Goal: Information Seeking & Learning: Learn about a topic

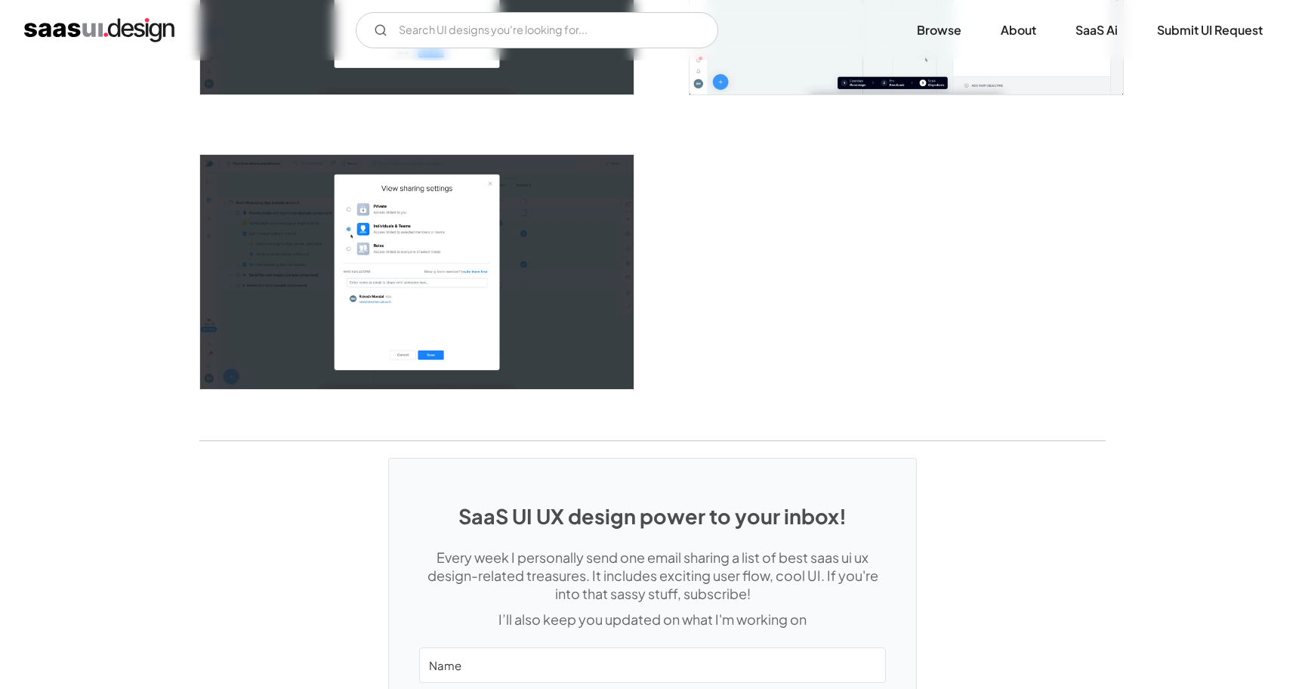
scroll to position [3089, 0]
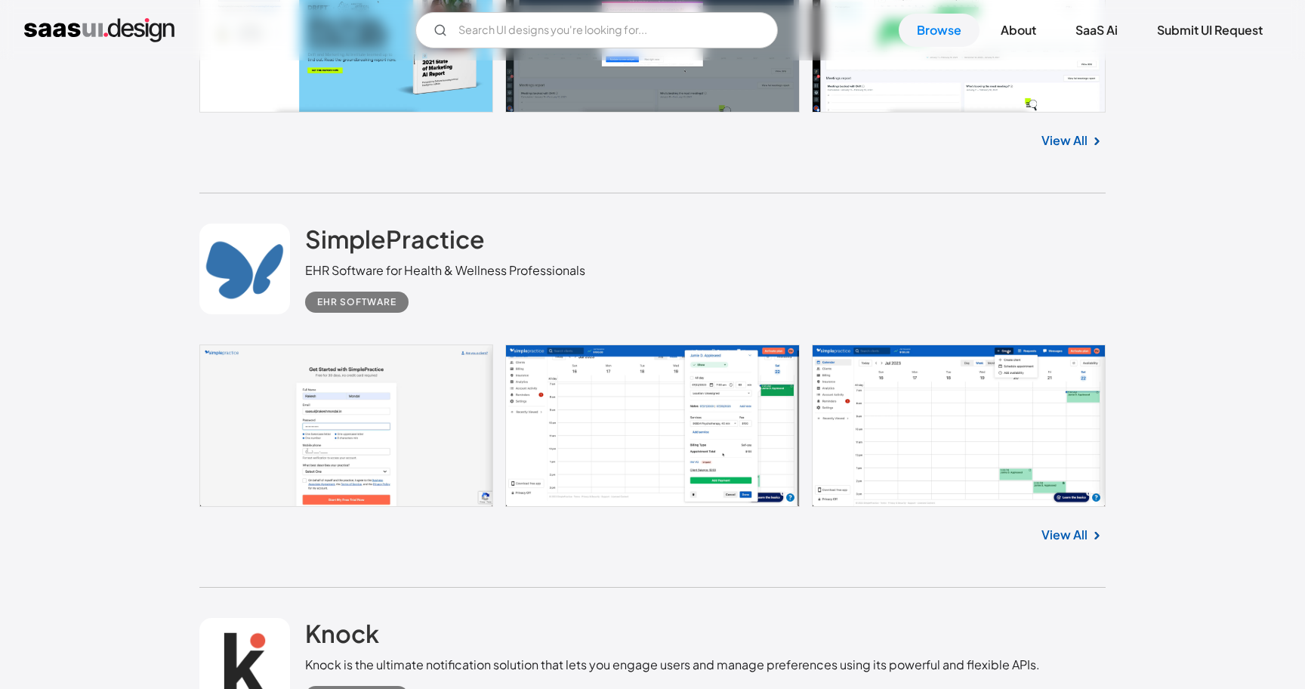
scroll to position [15119, 0]
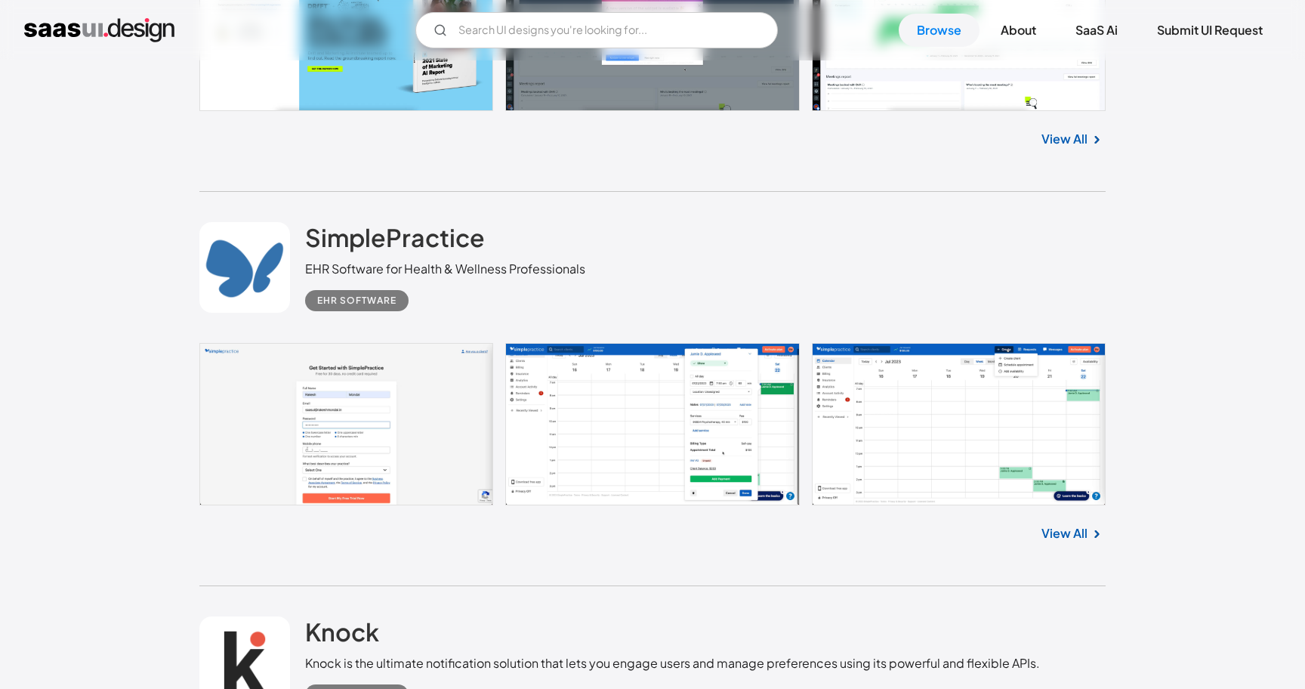
click at [35, 52] on div "V7 Labs Gen AI Application Design Best-in-class data labeling tool. GenAI Close…" at bounding box center [652, 30] width 1305 height 60
click at [929, 37] on link "Browse" at bounding box center [939, 30] width 81 height 33
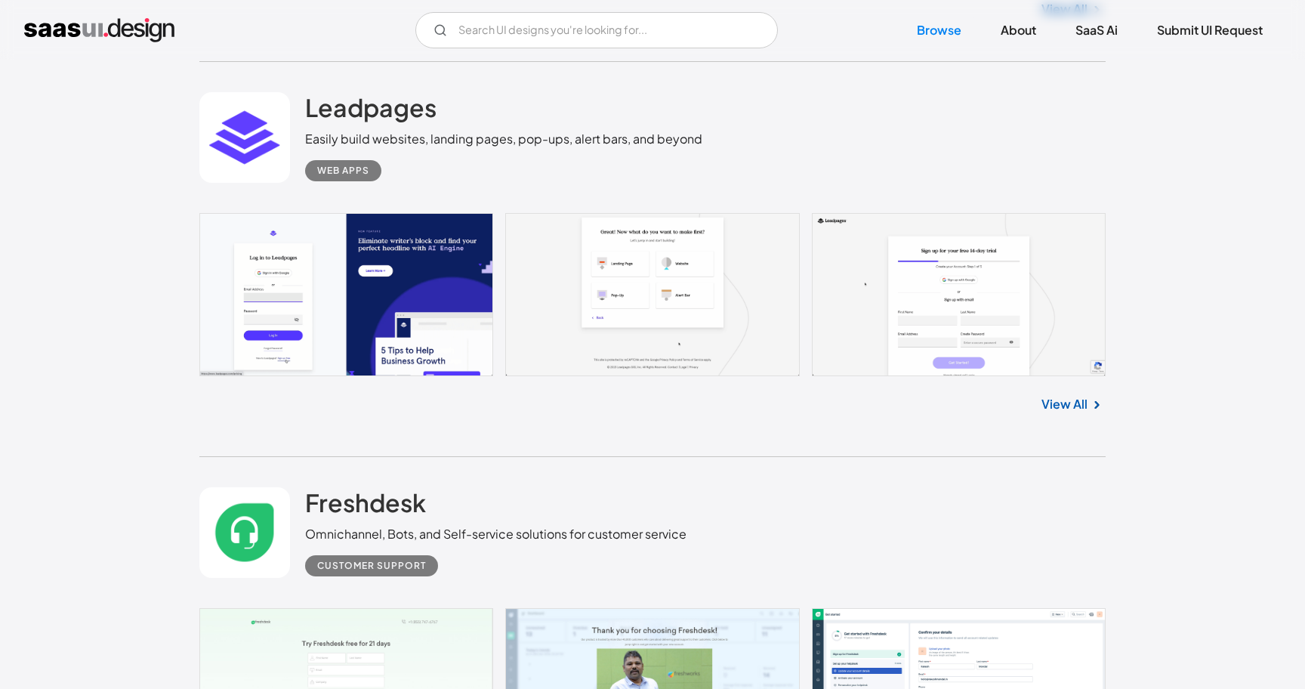
scroll to position [3215, 0]
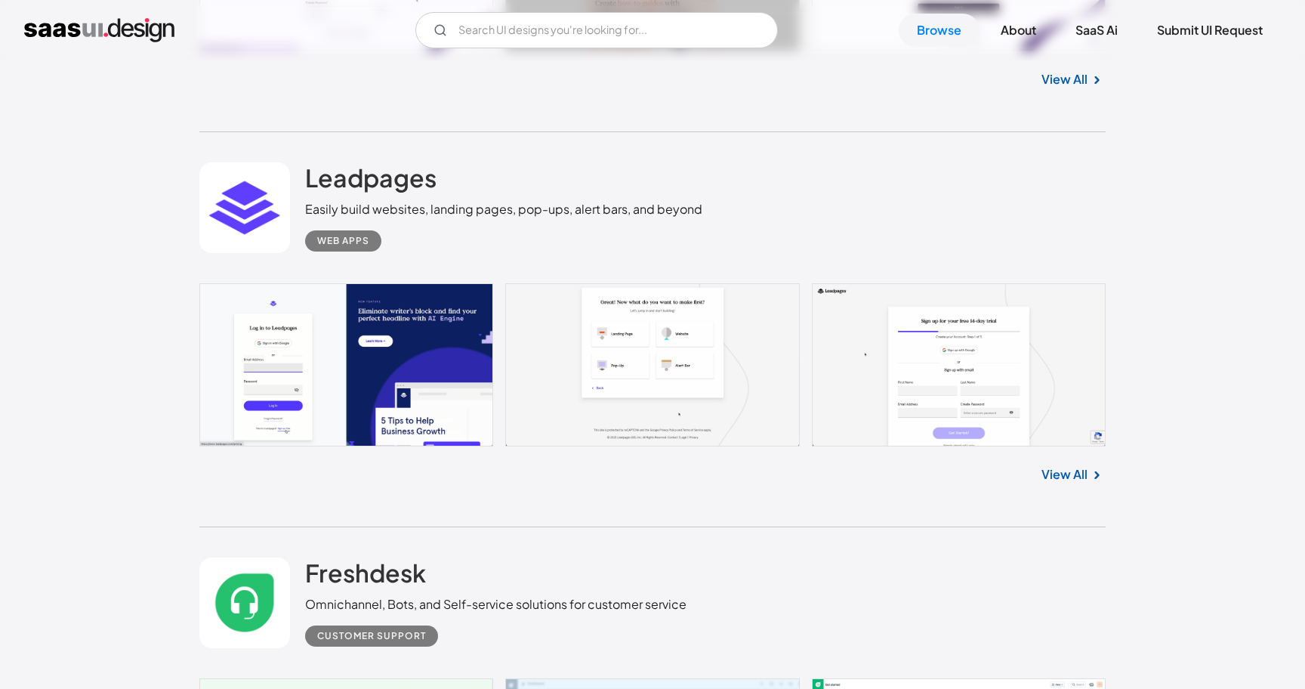
click at [1078, 472] on link "View All" at bounding box center [1064, 474] width 46 height 18
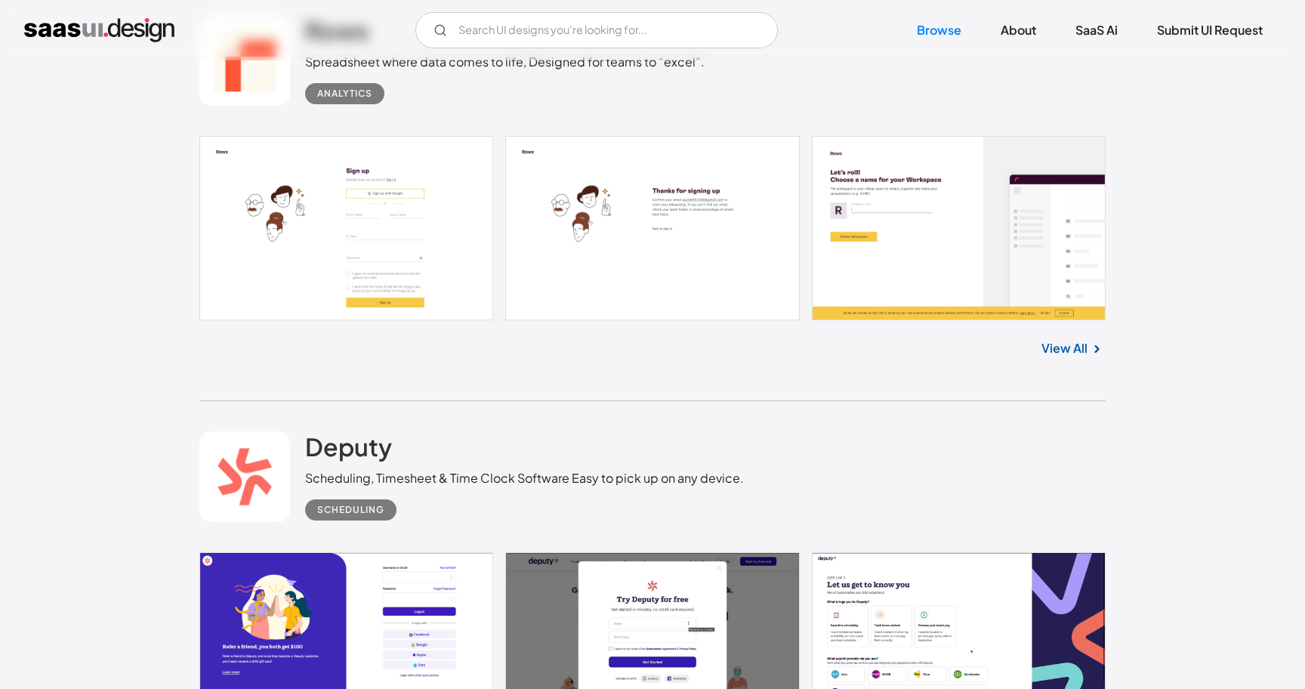
scroll to position [38957, 0]
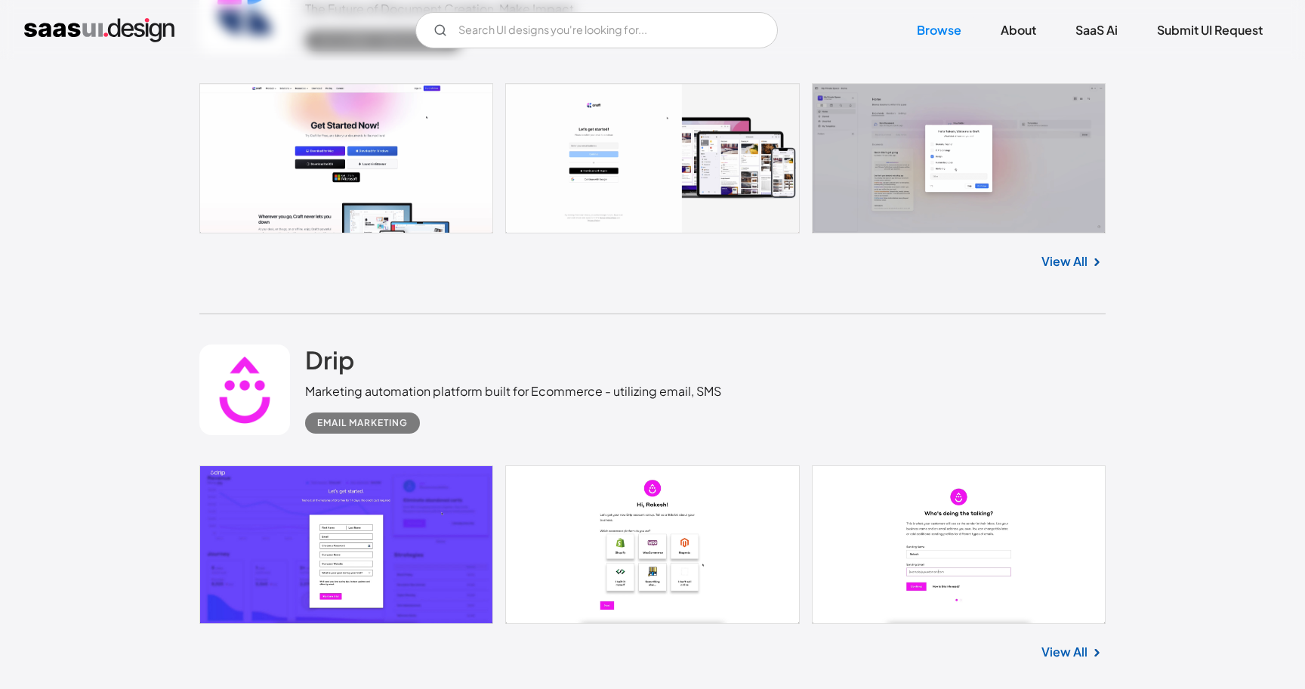
scroll to position [38188, 0]
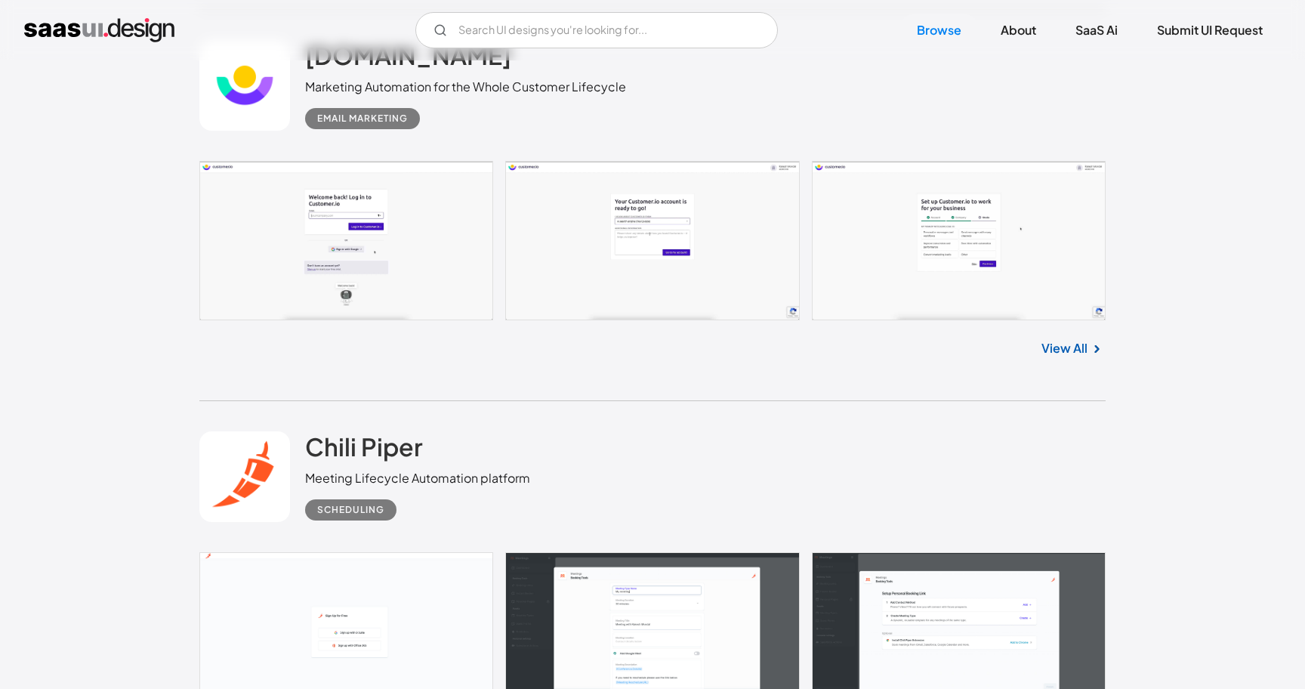
scroll to position [37345, 0]
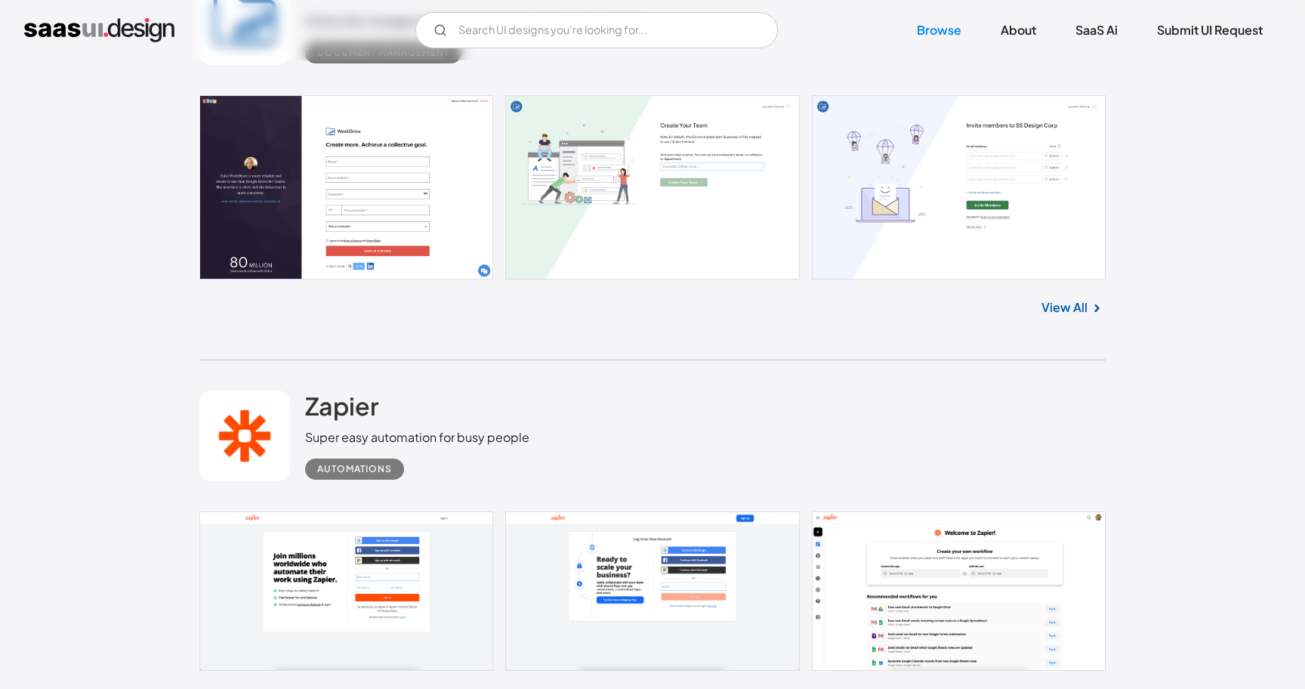
scroll to position [36172, 0]
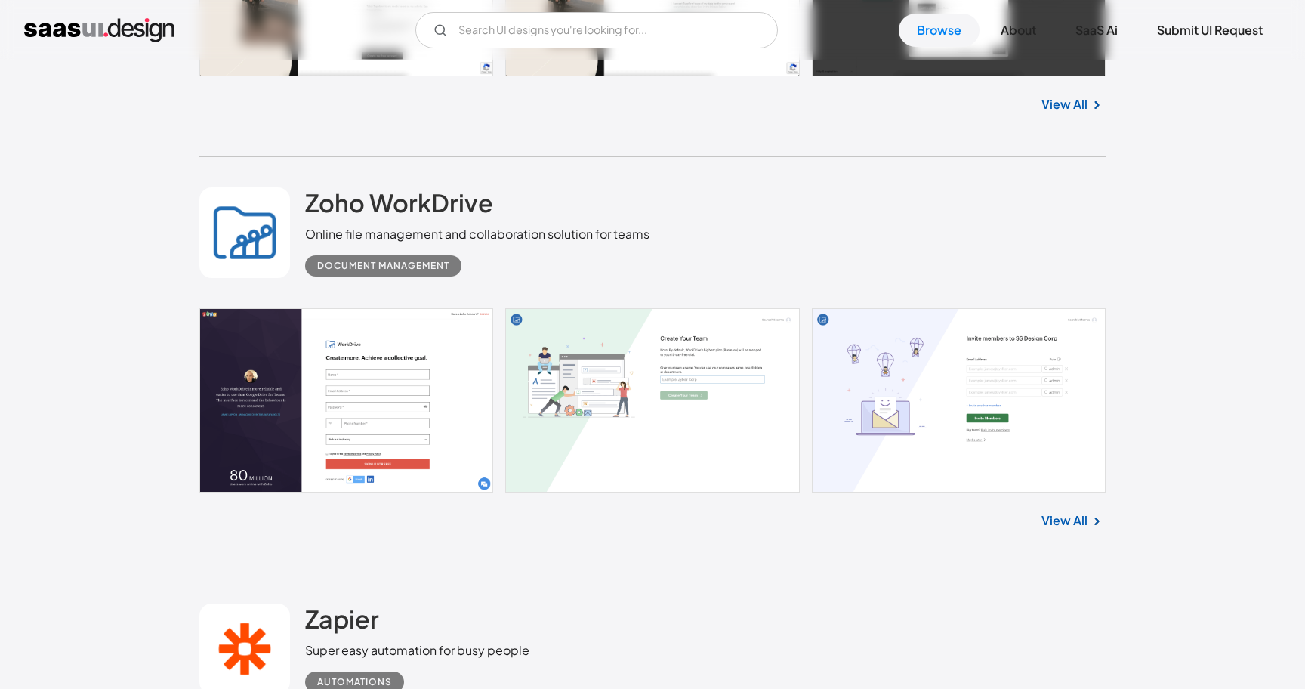
scroll to position [35925, 0]
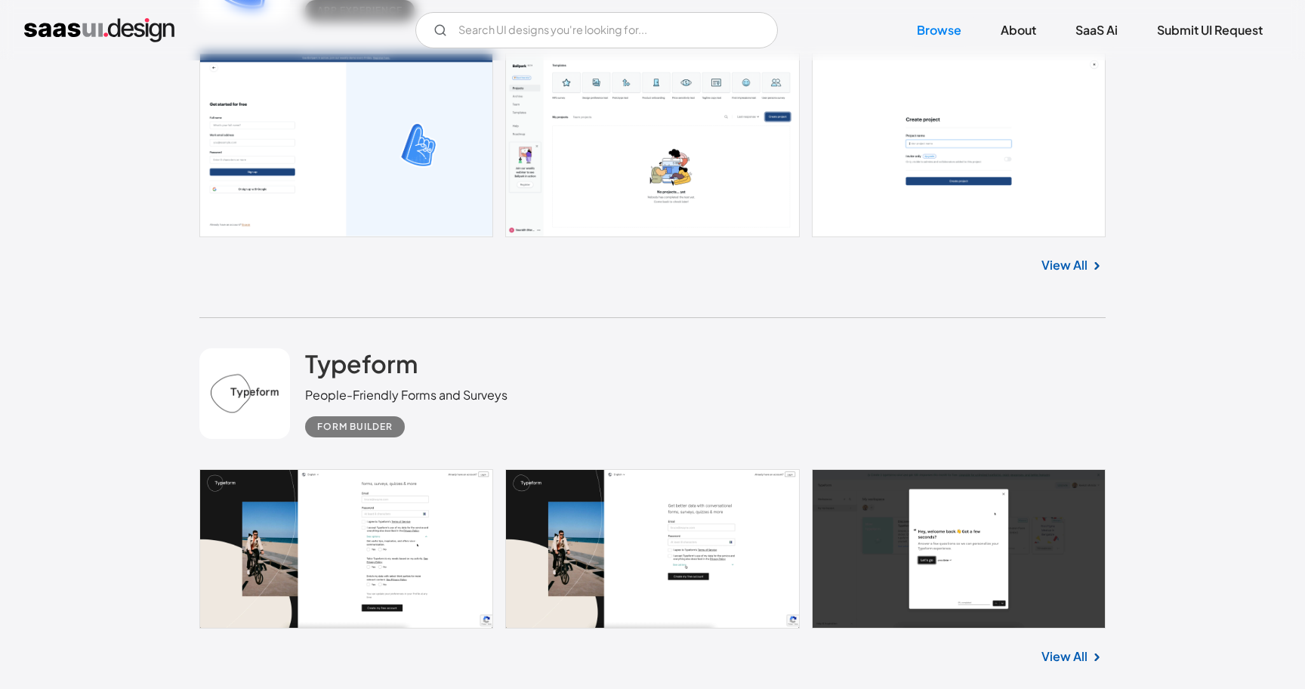
scroll to position [35404, 0]
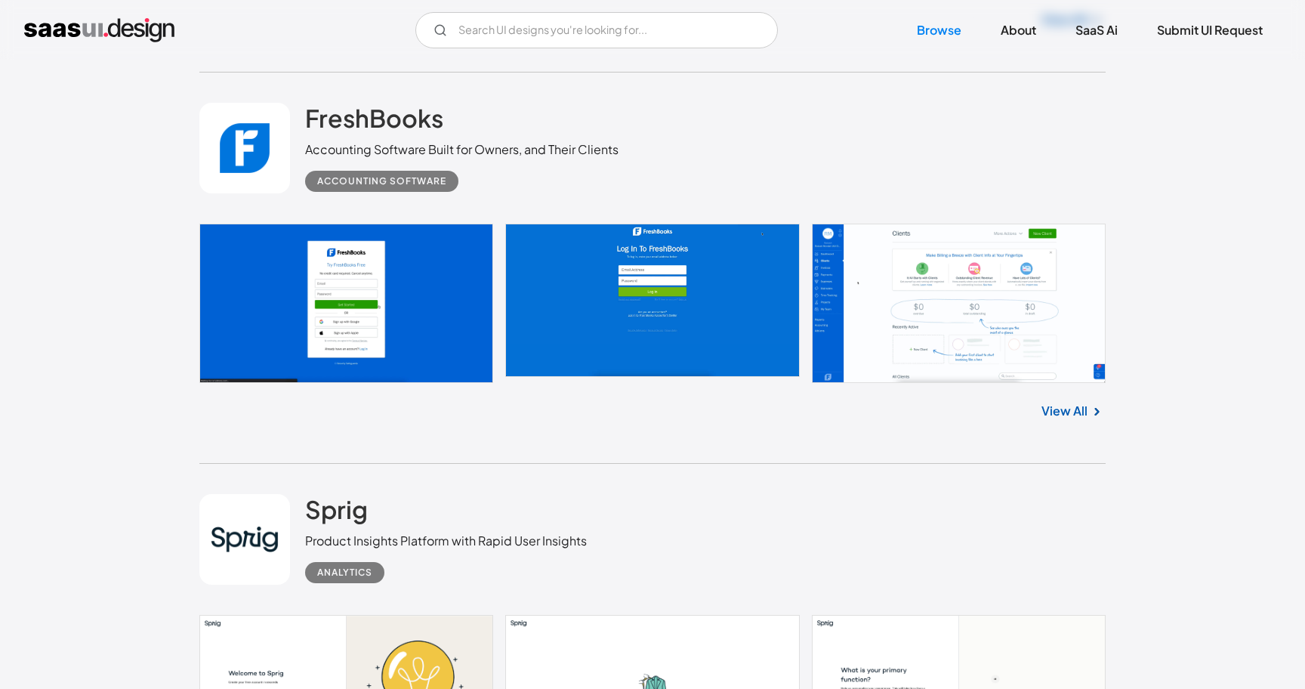
scroll to position [34023, 0]
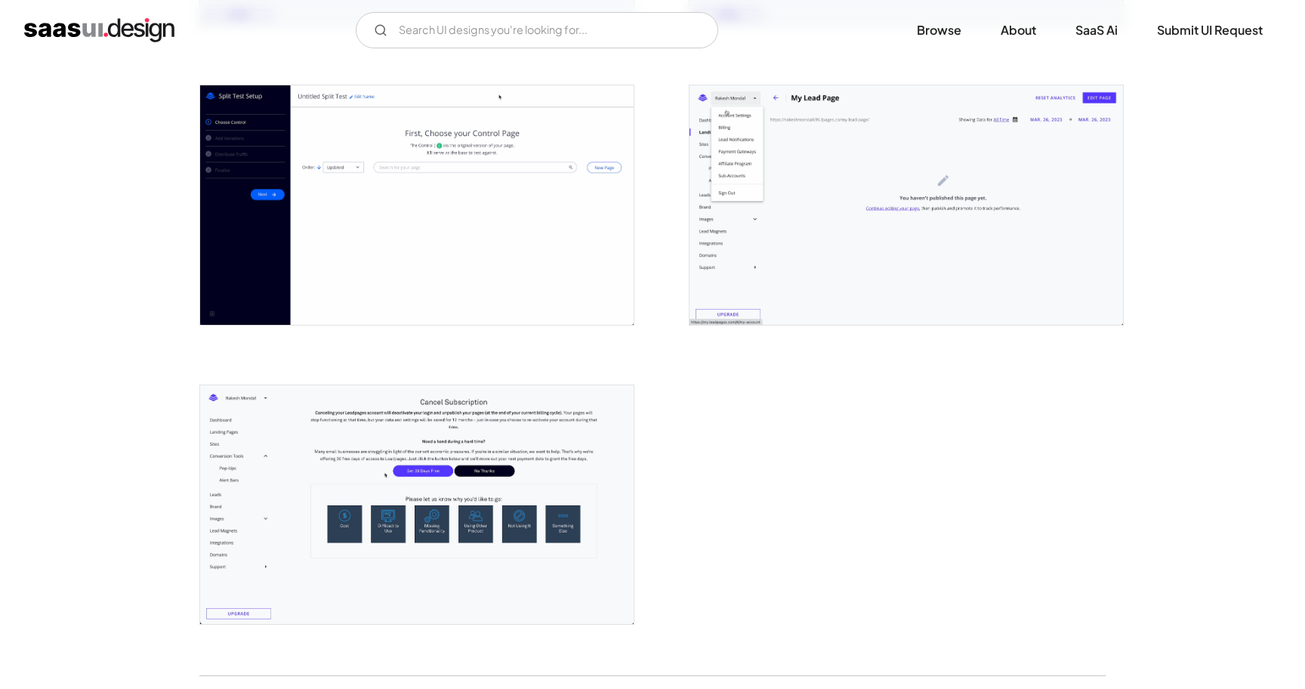
scroll to position [3568, 0]
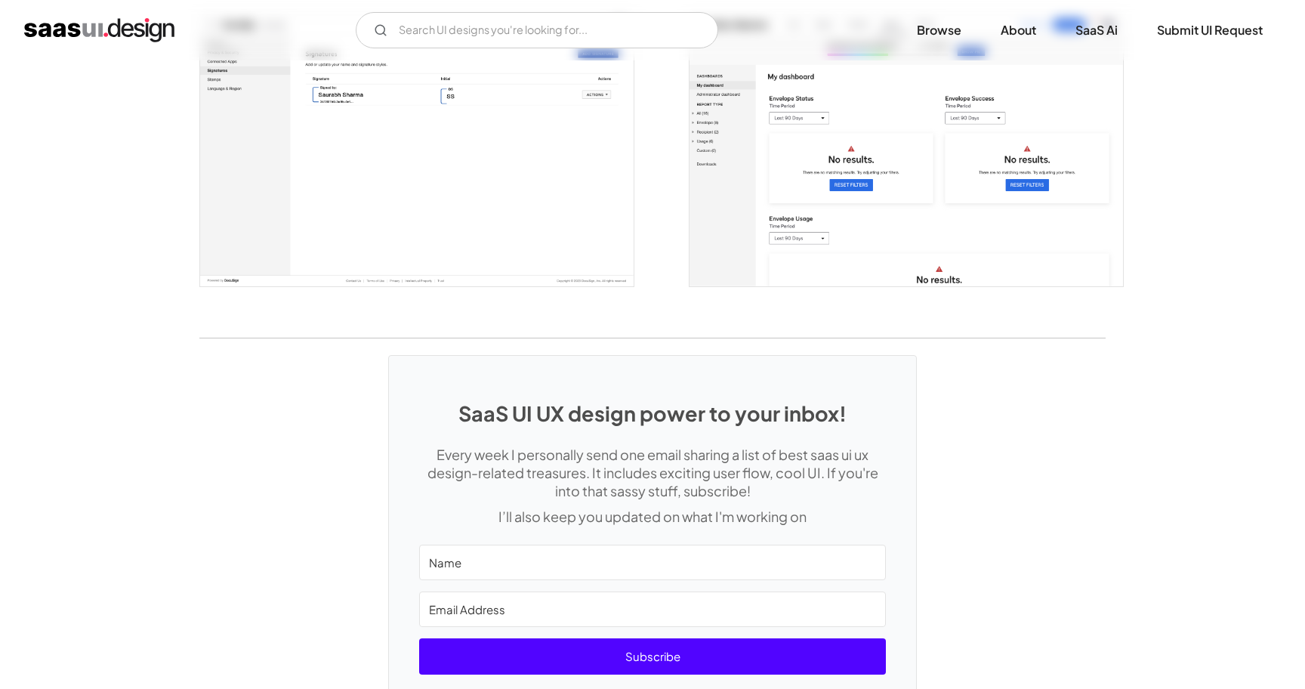
scroll to position [3998, 0]
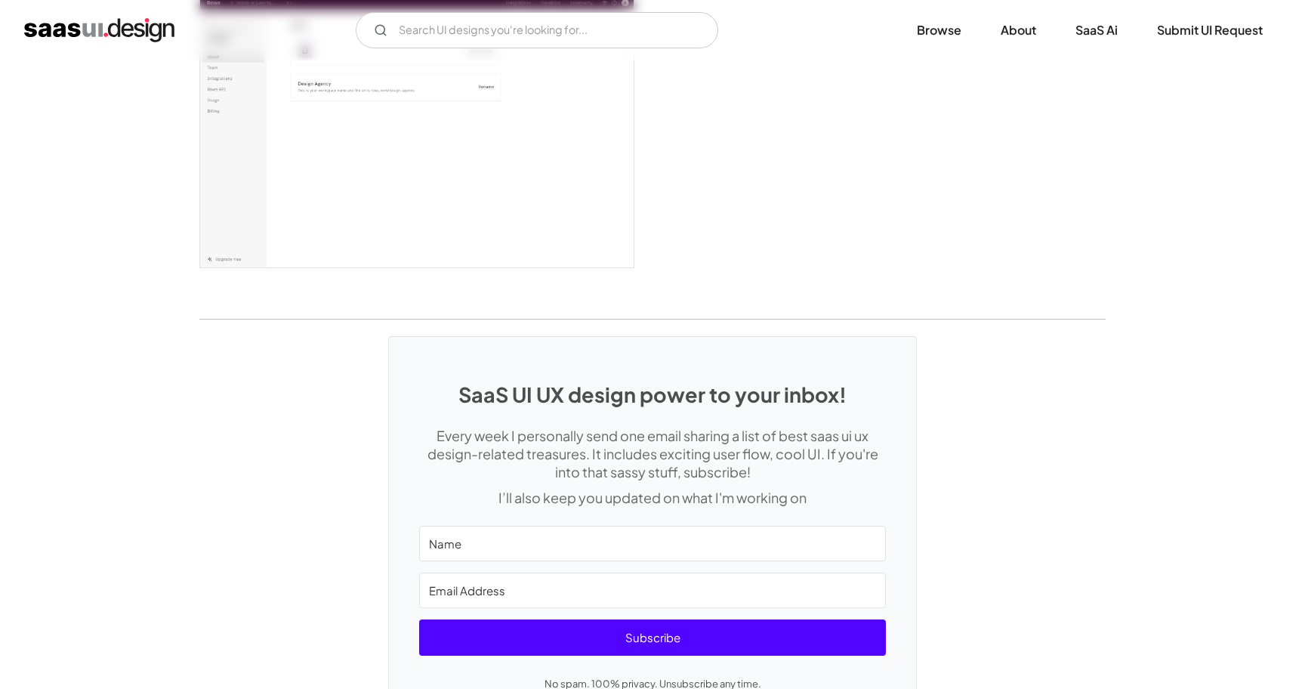
scroll to position [3986, 0]
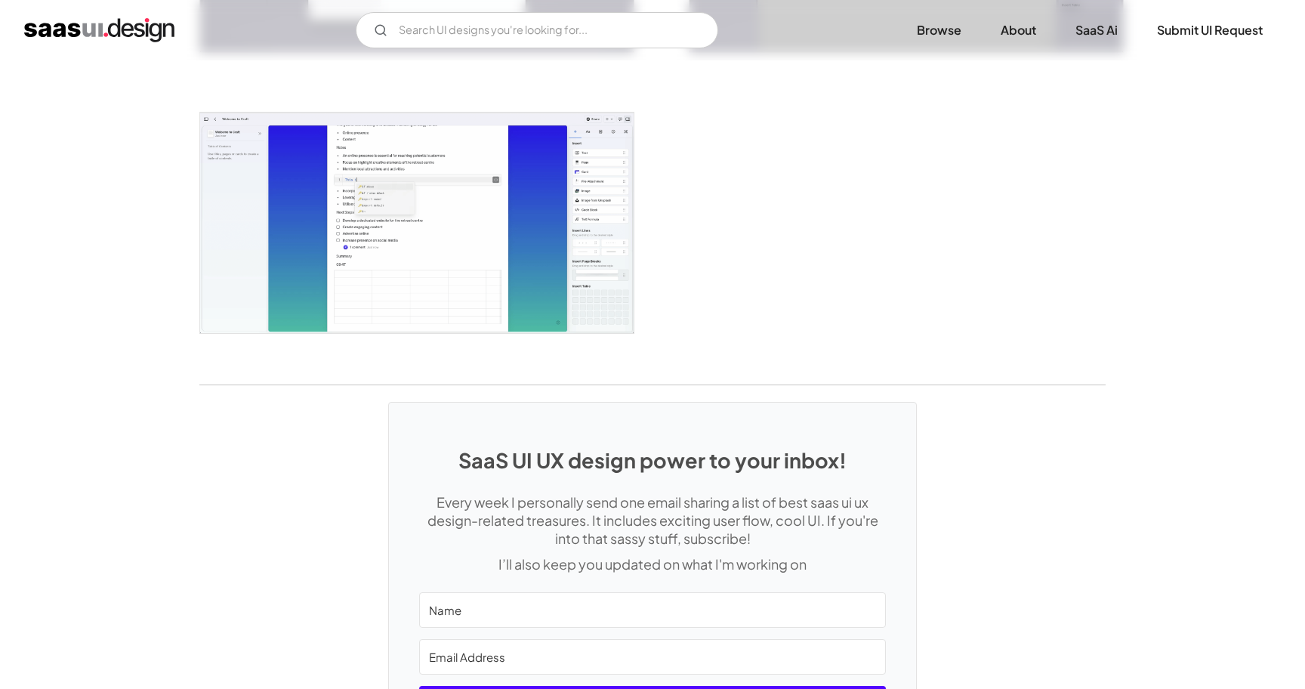
scroll to position [3662, 0]
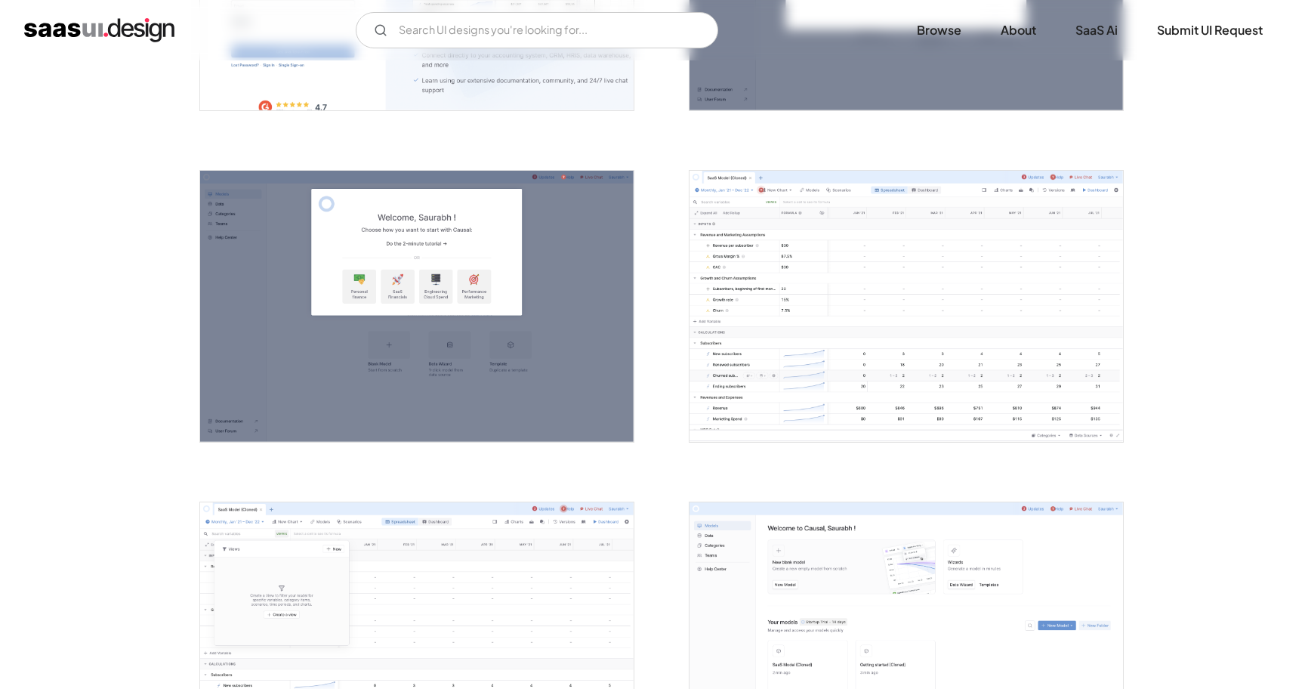
scroll to position [538, 0]
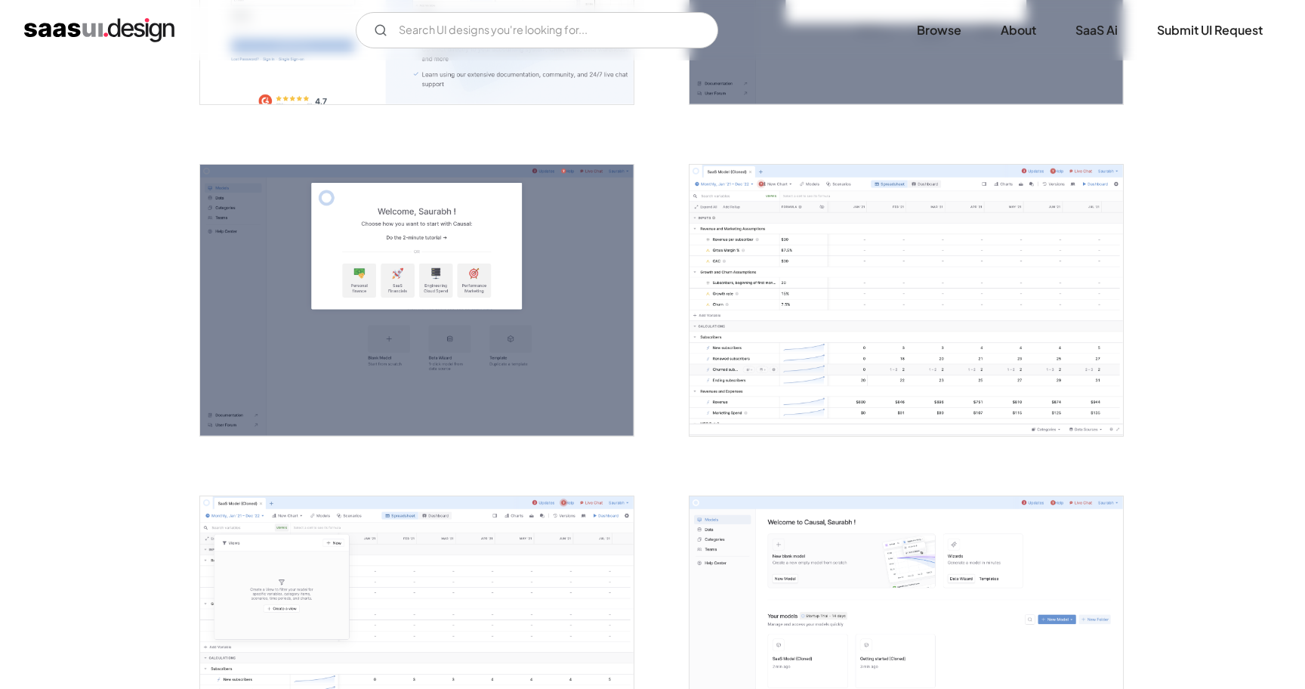
click at [1053, 219] on img "open lightbox" at bounding box center [905, 300] width 433 height 271
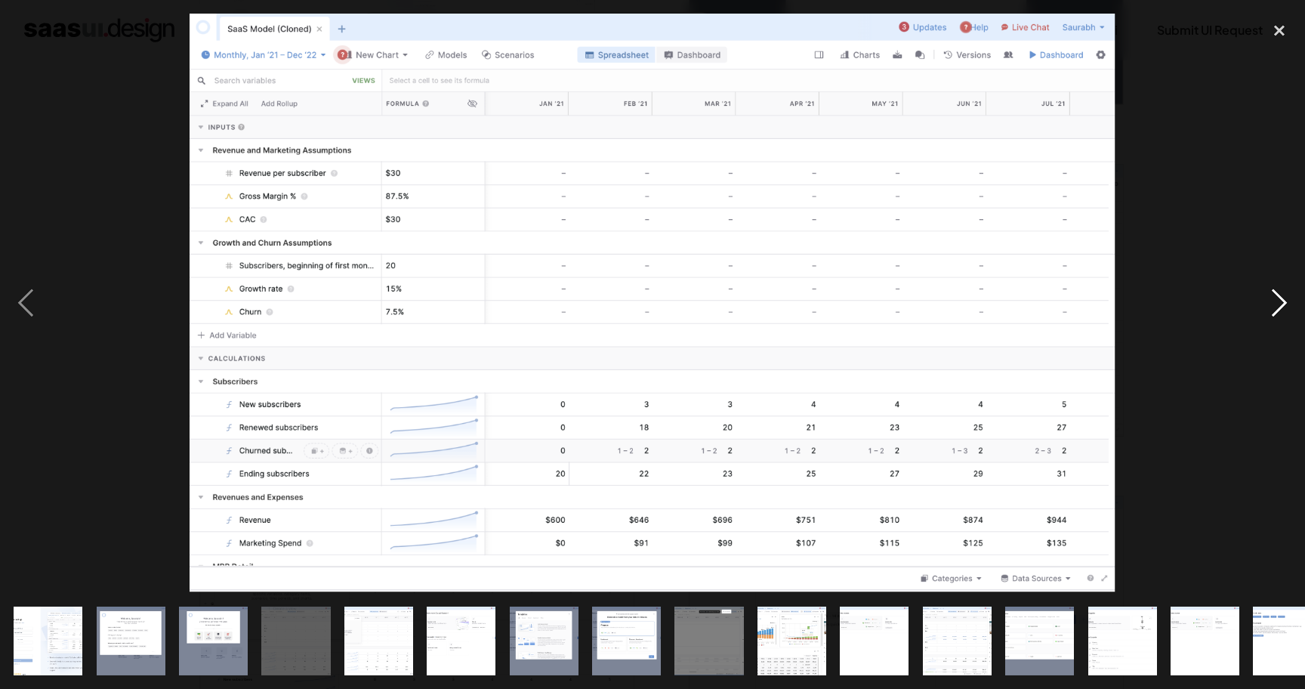
click at [1285, 304] on div "next image" at bounding box center [1279, 303] width 51 height 578
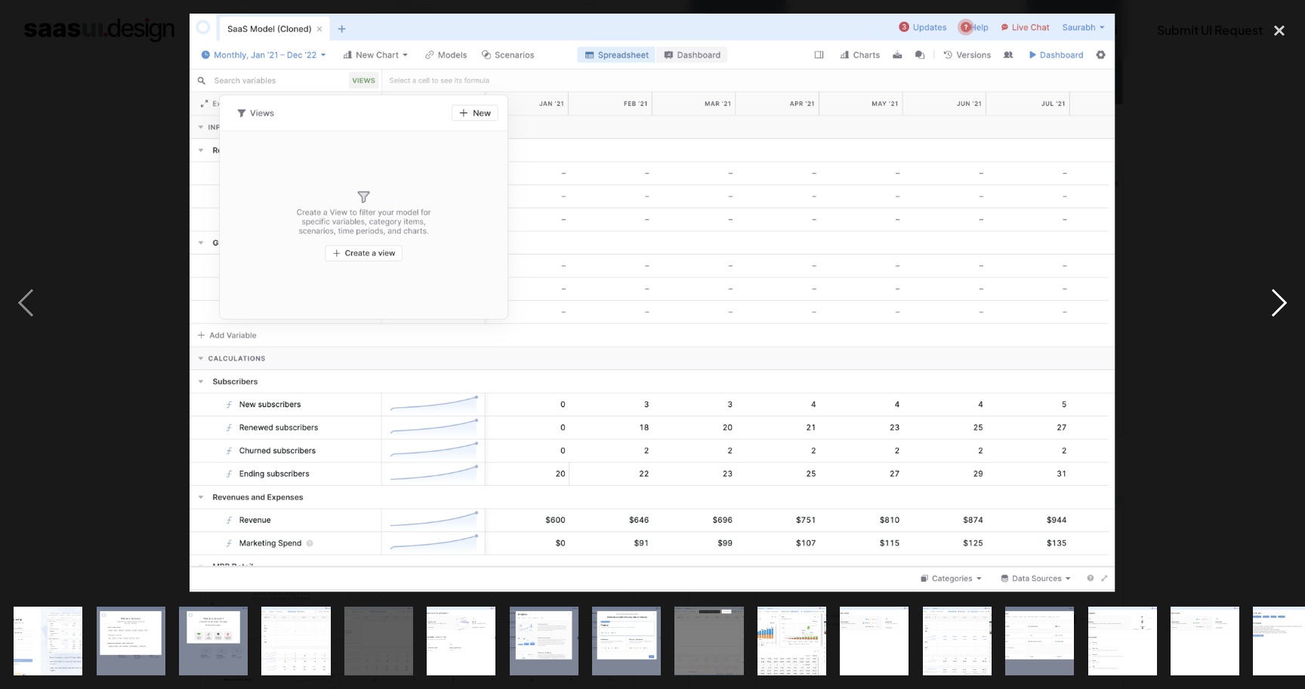
click at [1285, 304] on div "next image" at bounding box center [1279, 303] width 51 height 578
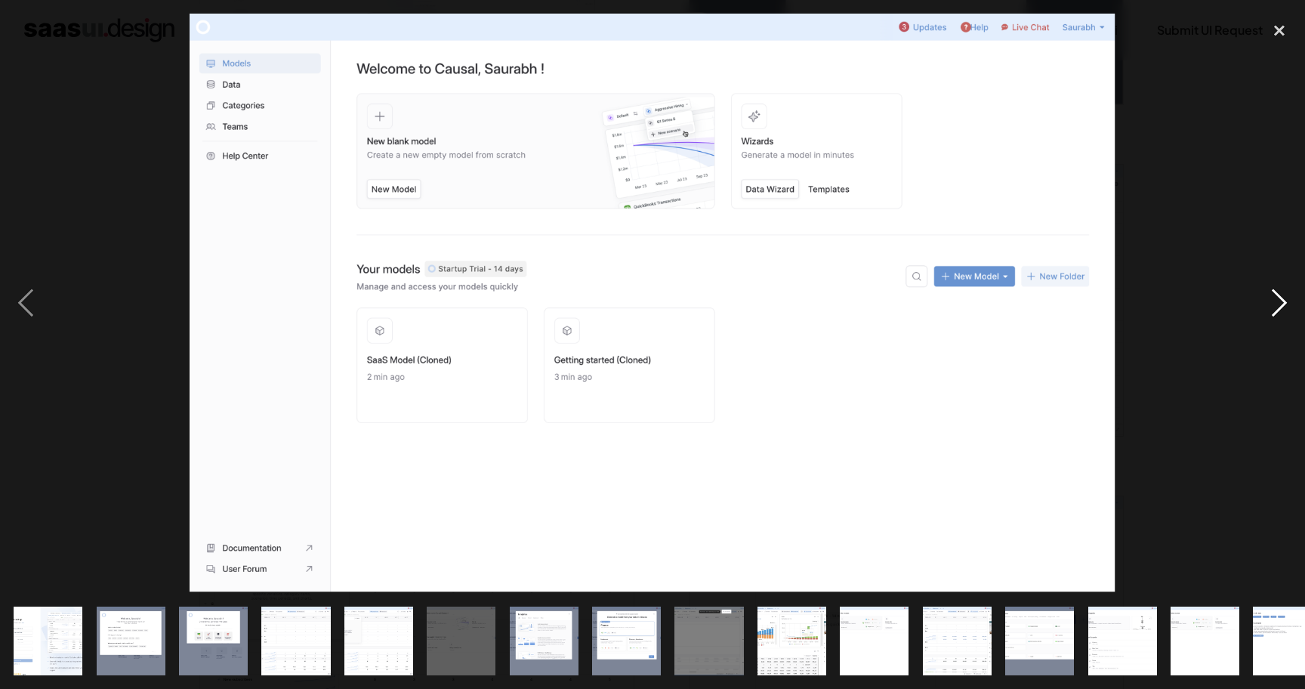
click at [1285, 304] on div "next image" at bounding box center [1279, 303] width 51 height 578
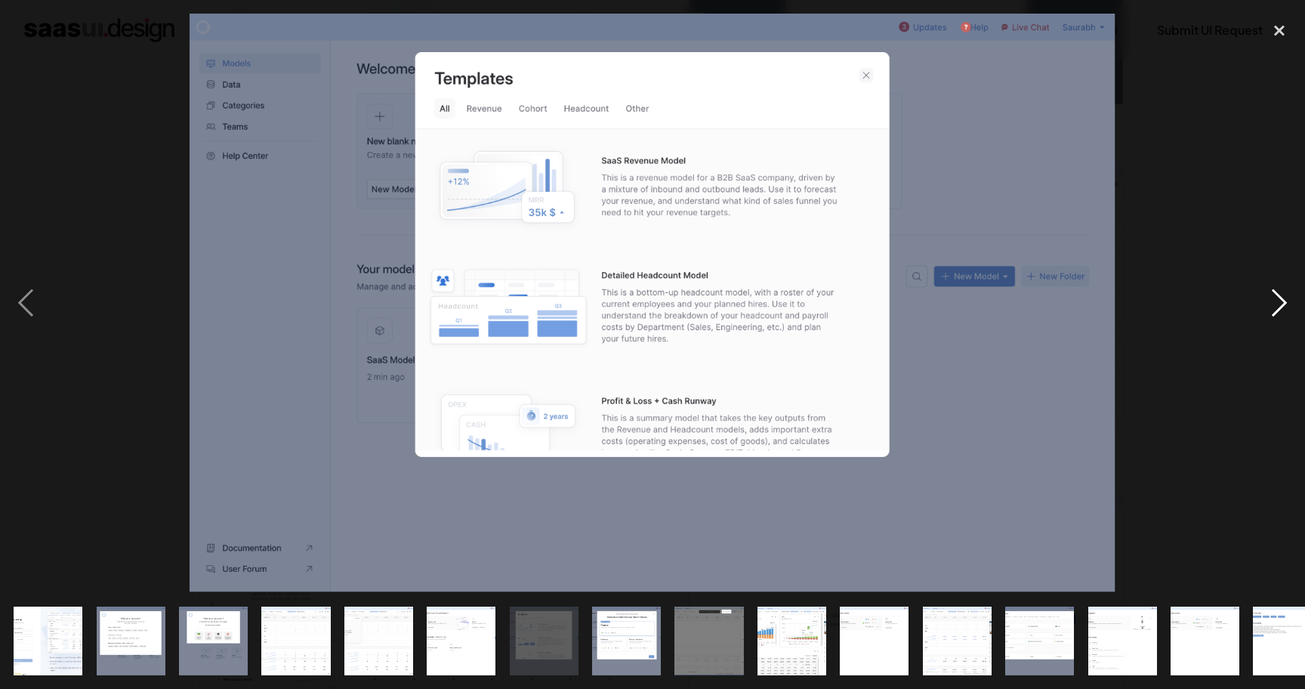
click at [1285, 304] on div "next image" at bounding box center [1279, 303] width 51 height 578
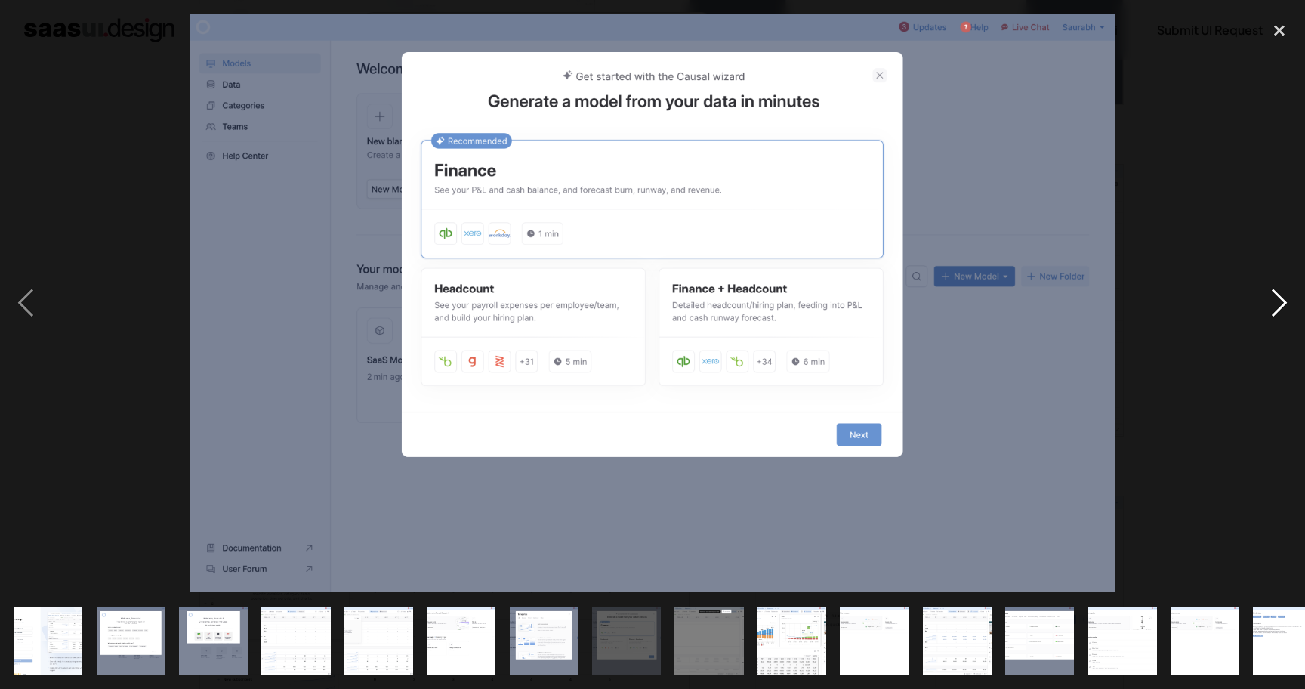
click at [1285, 304] on div "next image" at bounding box center [1279, 303] width 51 height 578
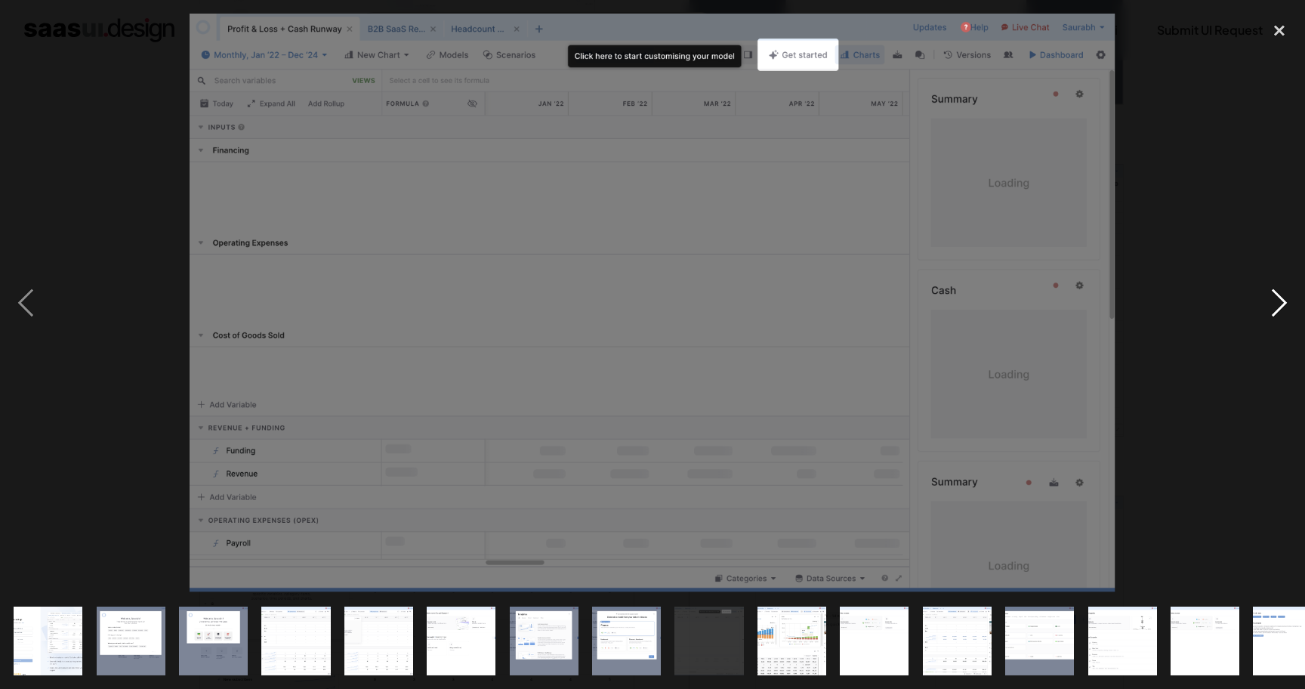
click at [1285, 304] on div "next image" at bounding box center [1279, 303] width 51 height 578
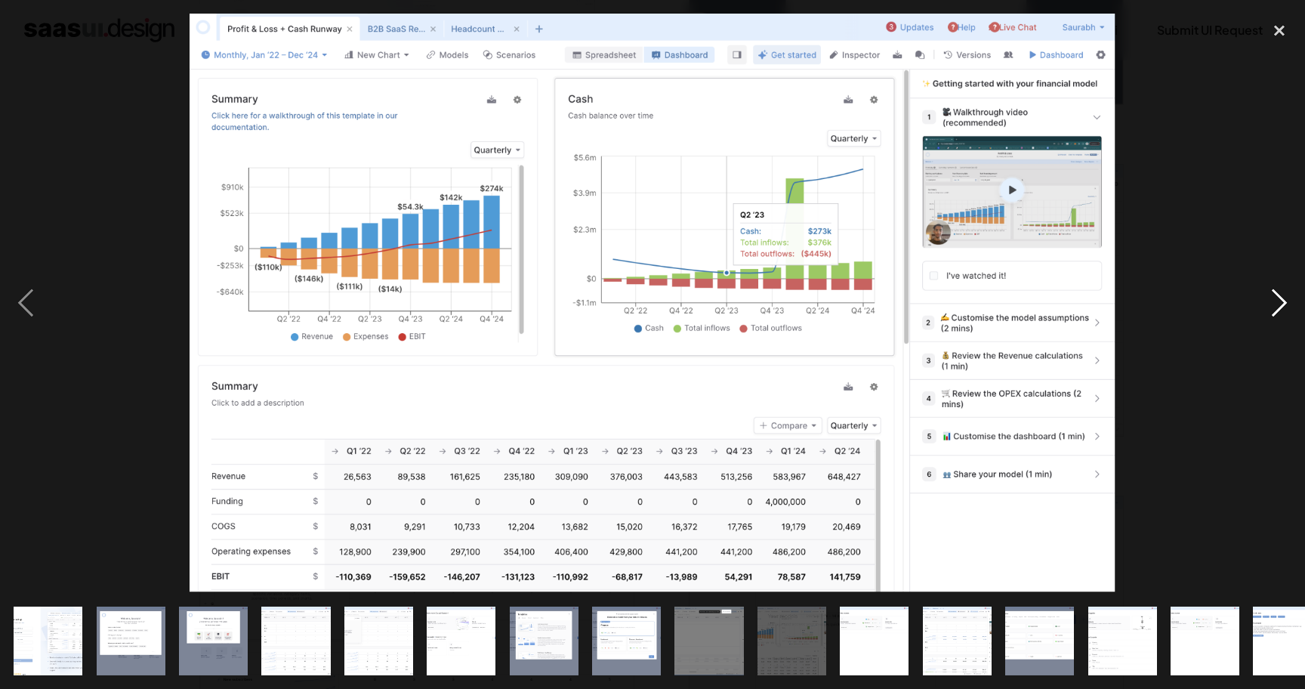
click at [1273, 310] on div "next image" at bounding box center [1279, 303] width 51 height 578
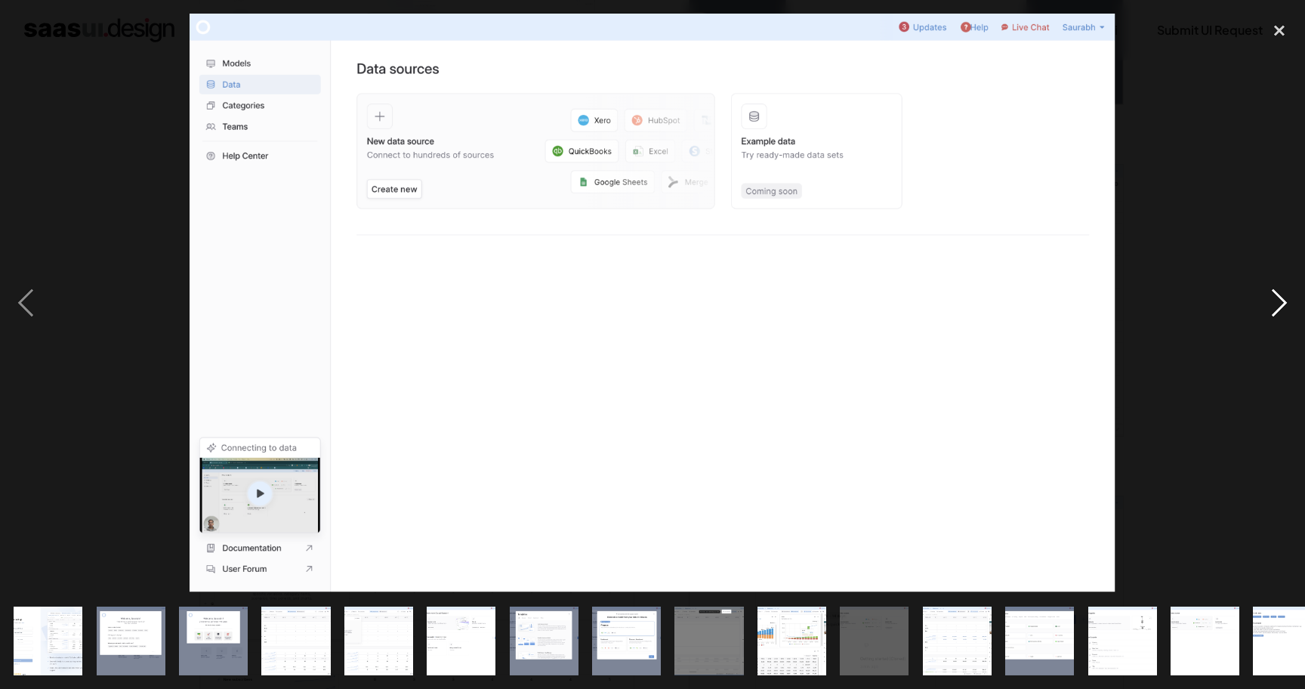
click at [1273, 310] on div "next image" at bounding box center [1279, 303] width 51 height 578
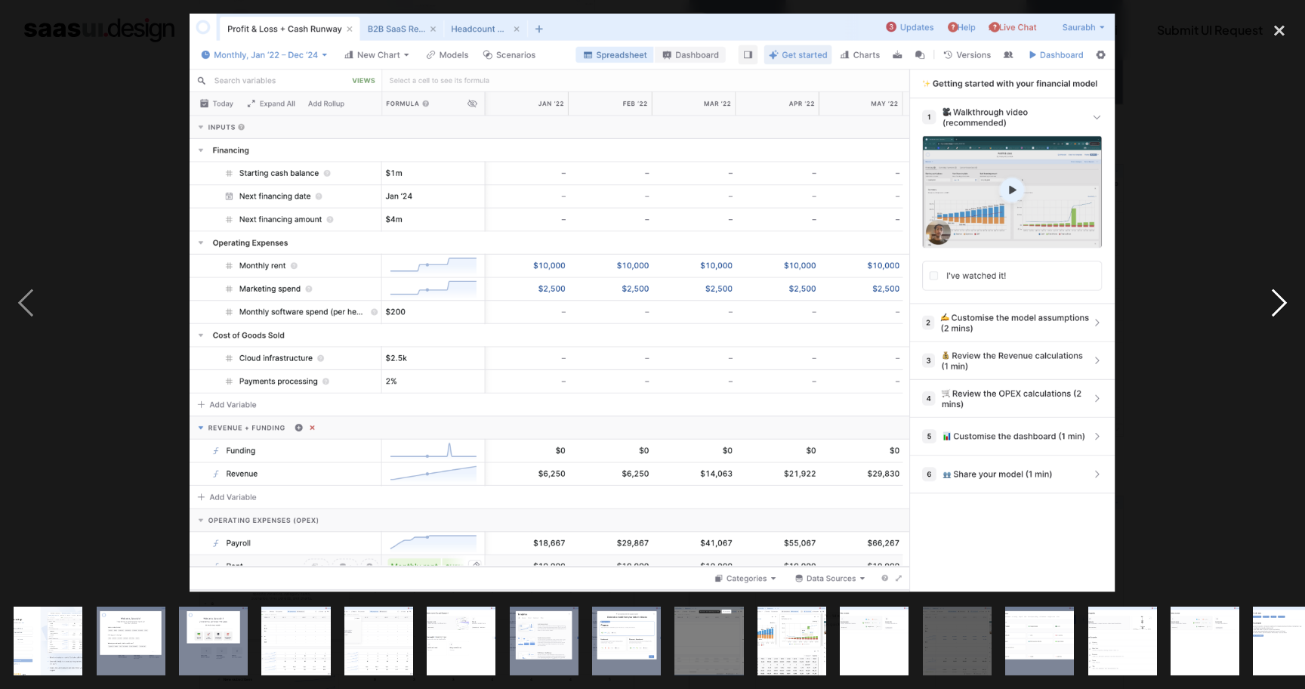
click at [1273, 310] on div "next image" at bounding box center [1279, 303] width 51 height 578
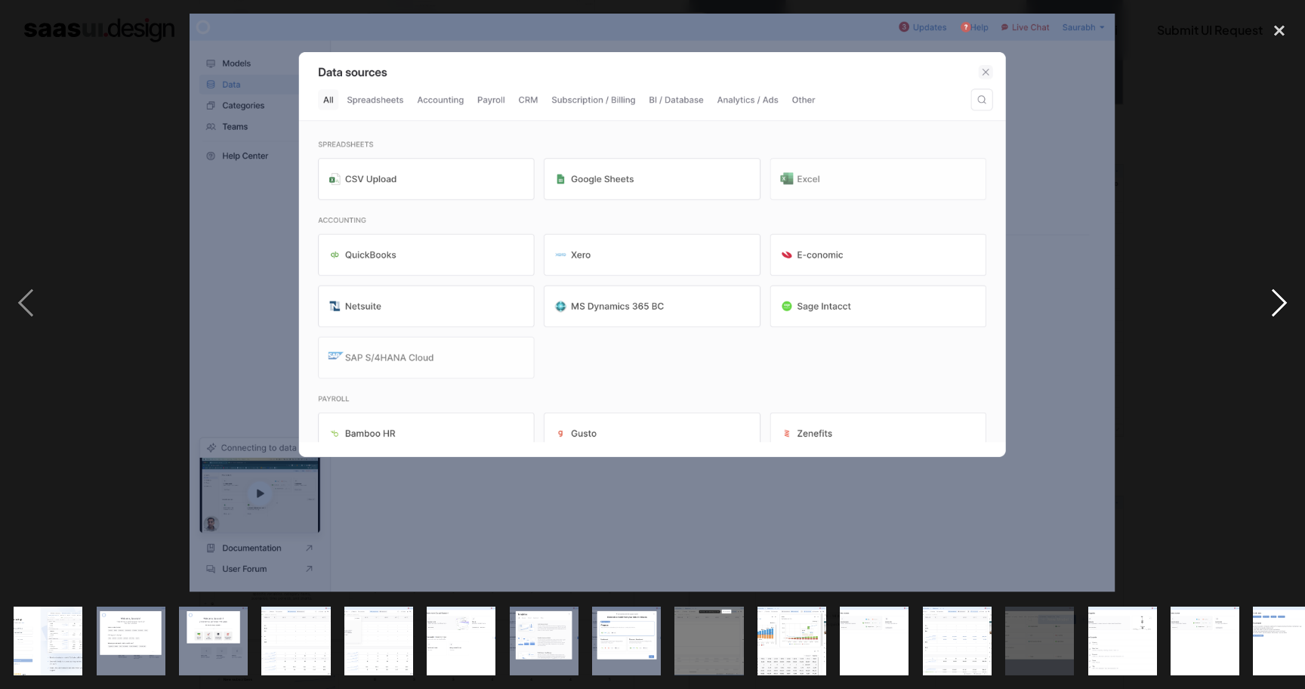
click at [1262, 307] on div "next image" at bounding box center [1279, 303] width 51 height 578
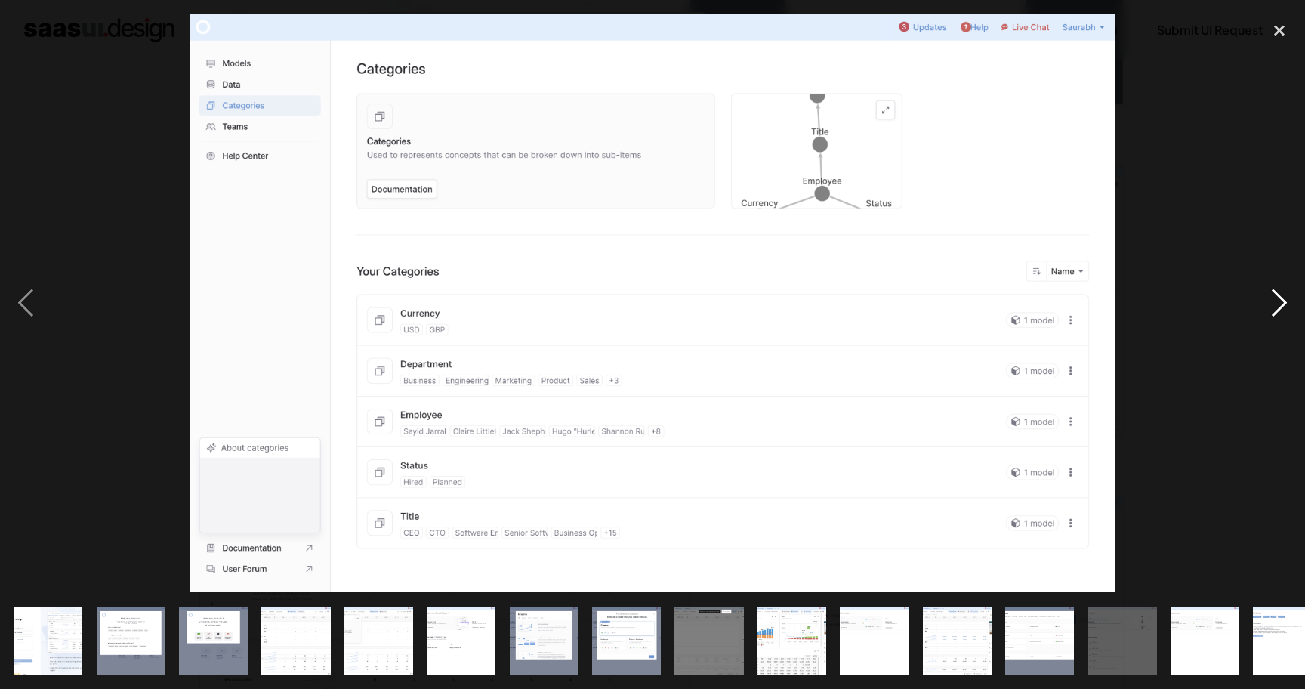
click at [1262, 307] on div "next image" at bounding box center [1279, 303] width 51 height 578
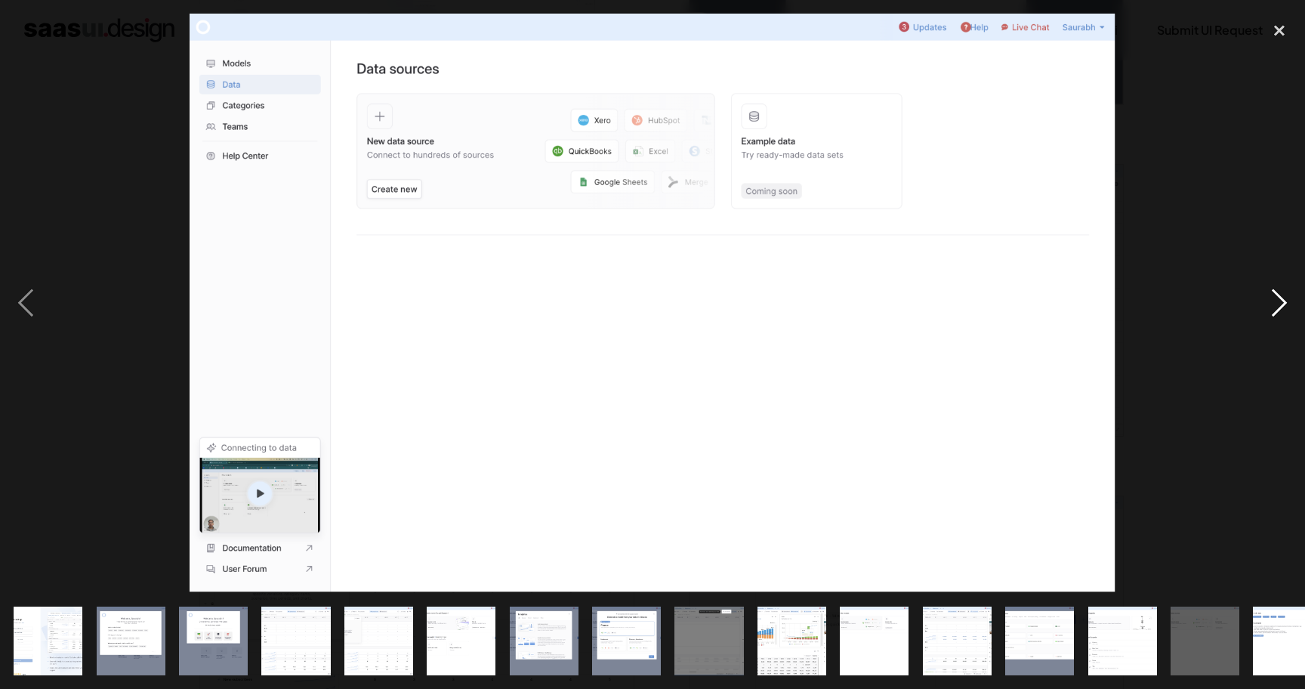
click at [1262, 307] on div "next image" at bounding box center [1279, 303] width 51 height 578
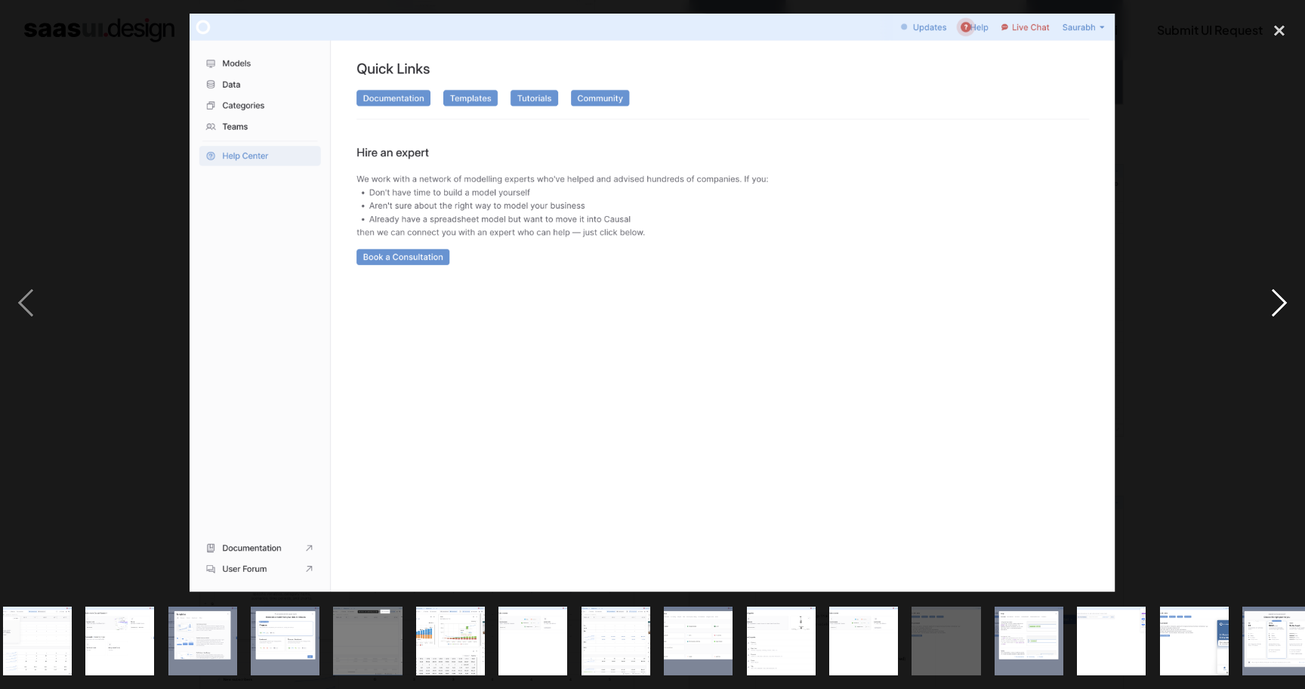
scroll to position [0, 362]
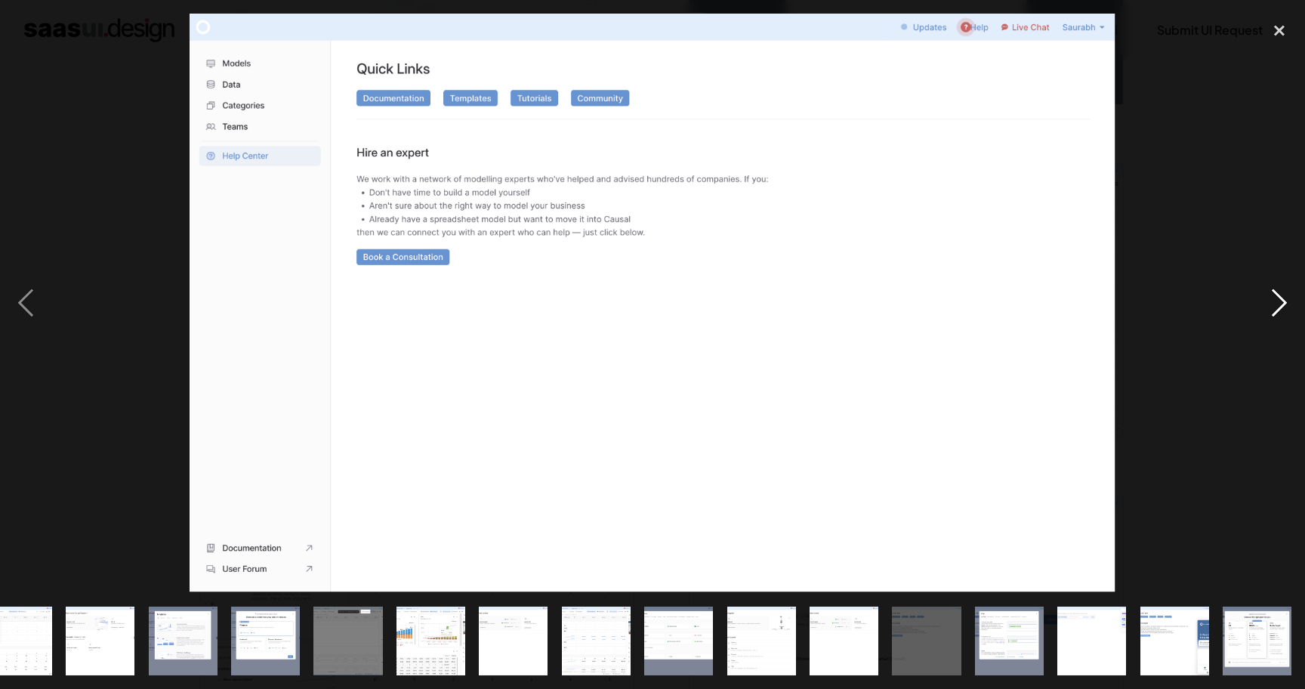
click at [1262, 307] on div "next image" at bounding box center [1279, 303] width 51 height 578
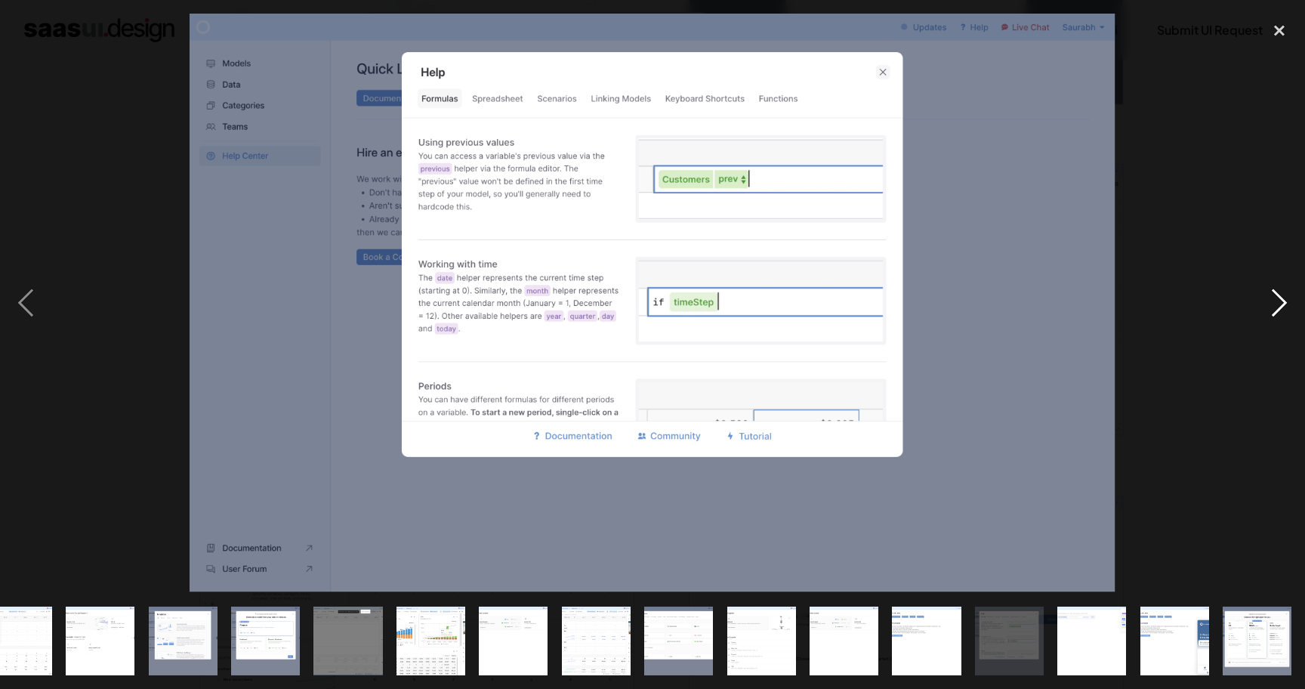
click at [1262, 307] on div "next image" at bounding box center [1279, 303] width 51 height 578
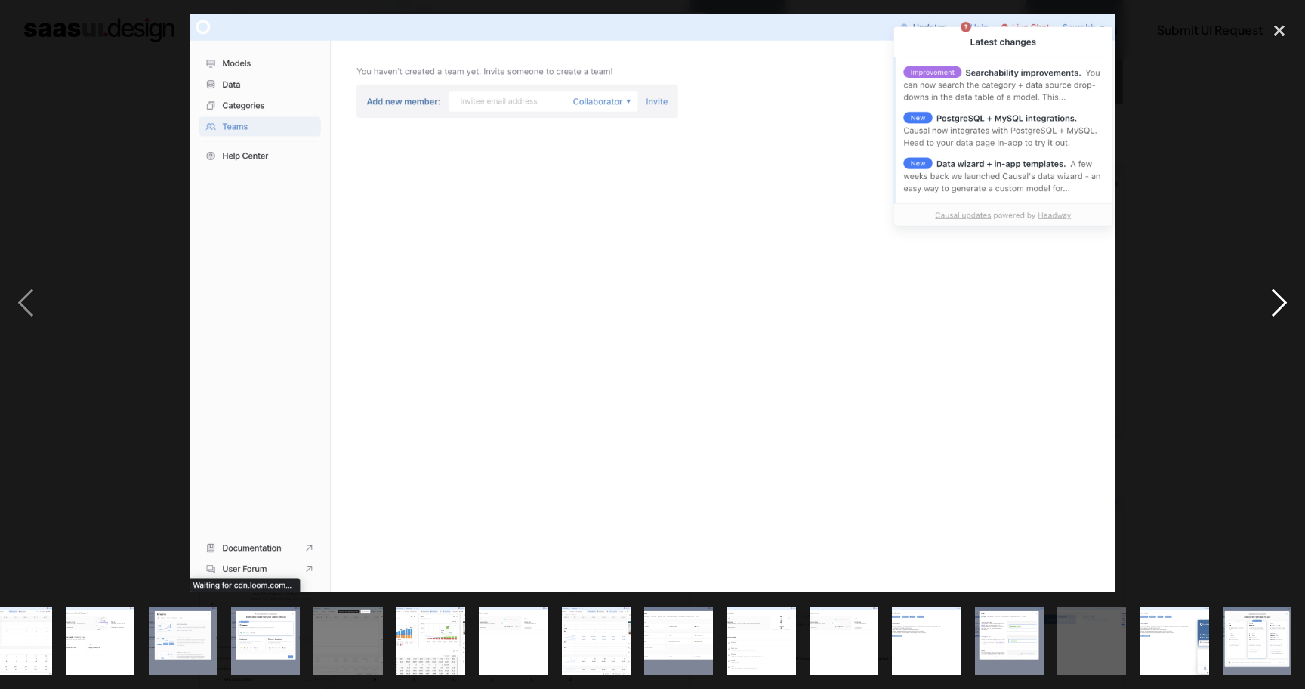
click at [1262, 307] on div "next image" at bounding box center [1279, 303] width 51 height 578
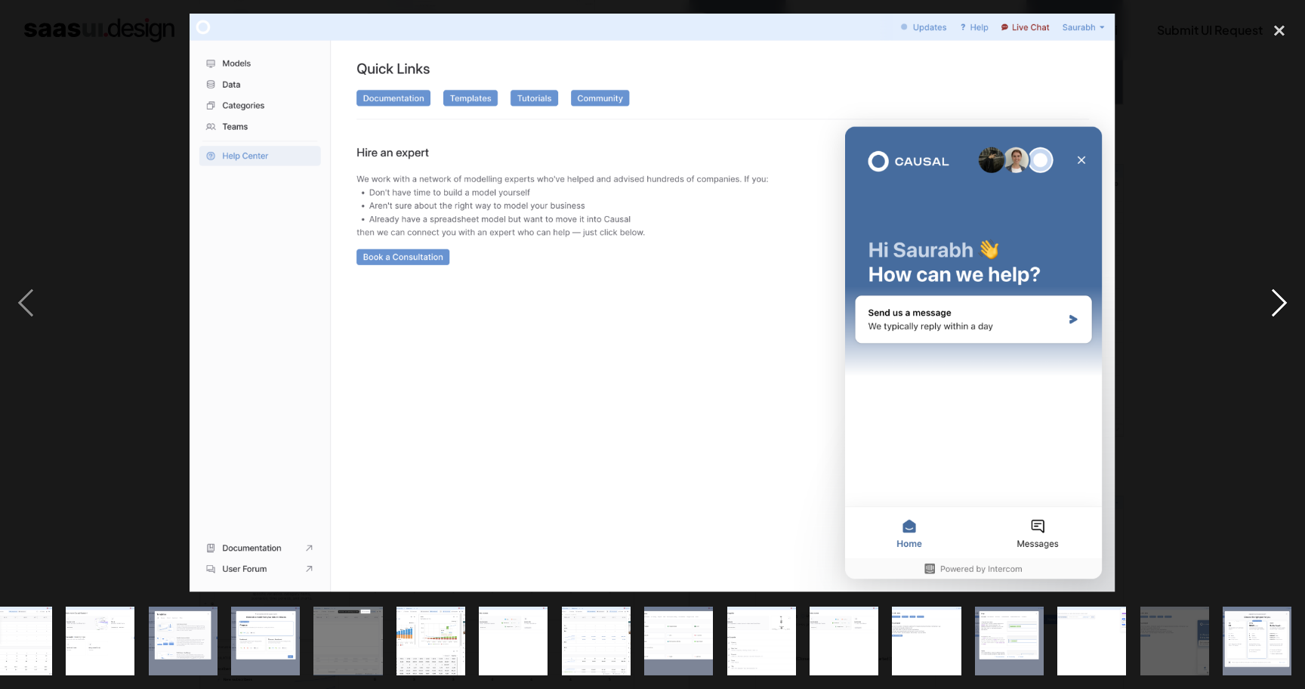
click at [1262, 307] on div "next image" at bounding box center [1279, 303] width 51 height 578
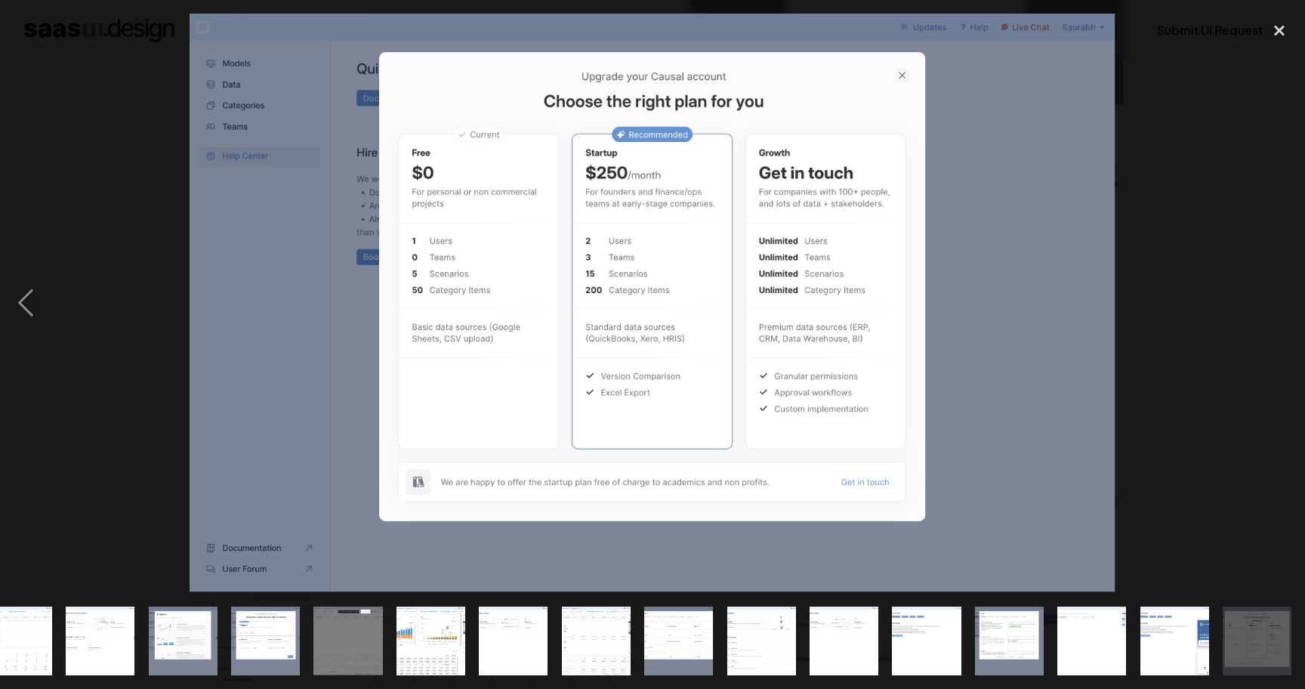
click at [1262, 307] on div "next image" at bounding box center [1279, 303] width 51 height 578
click at [1268, 29] on div "close lightbox" at bounding box center [1279, 30] width 51 height 33
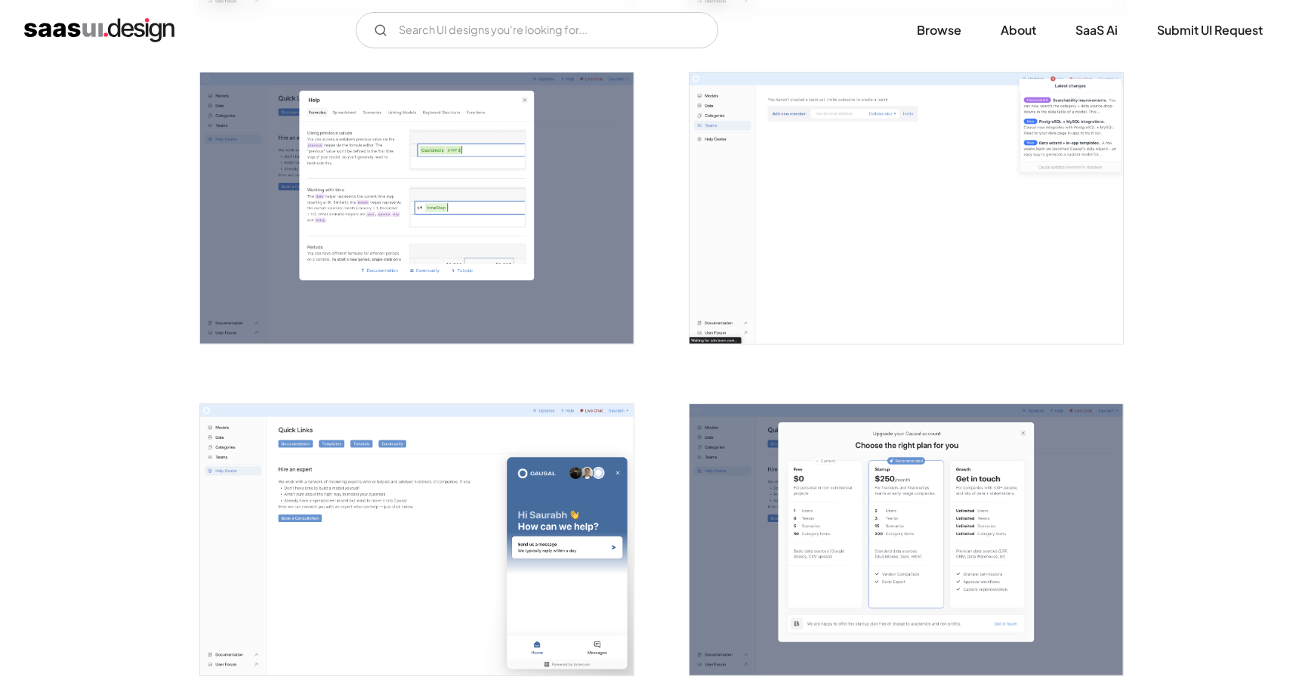
scroll to position [3092, 0]
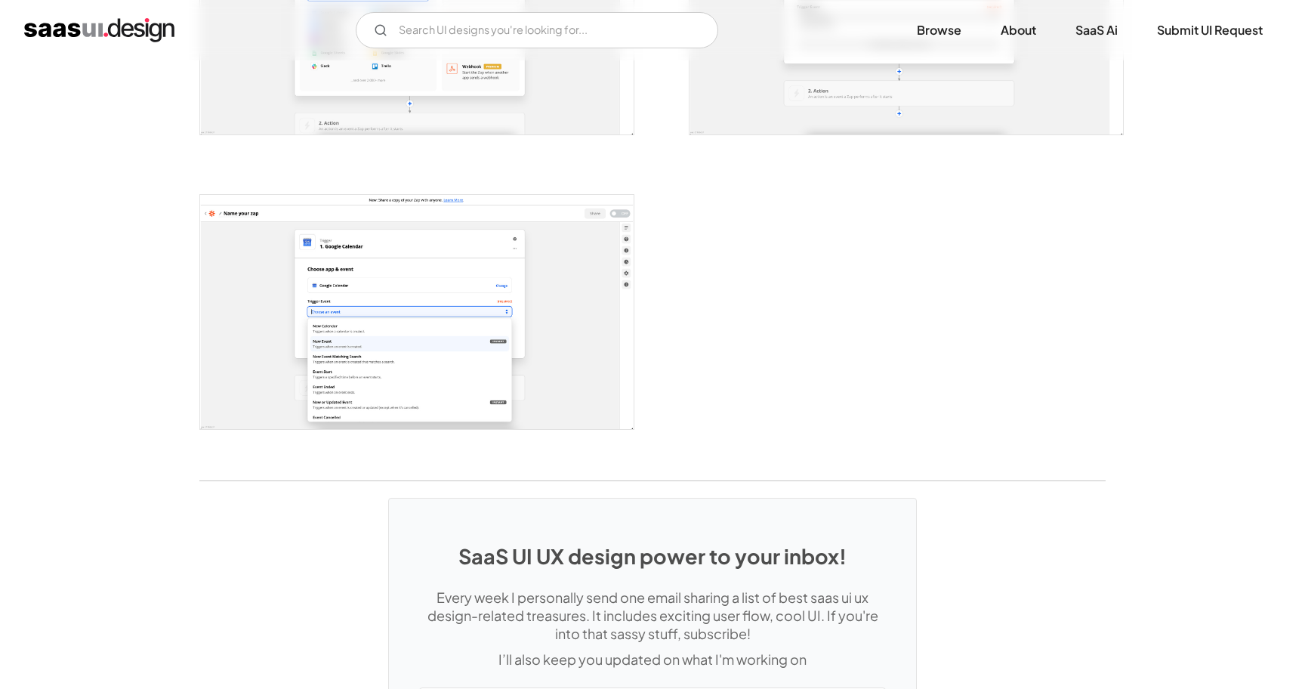
scroll to position [2679, 0]
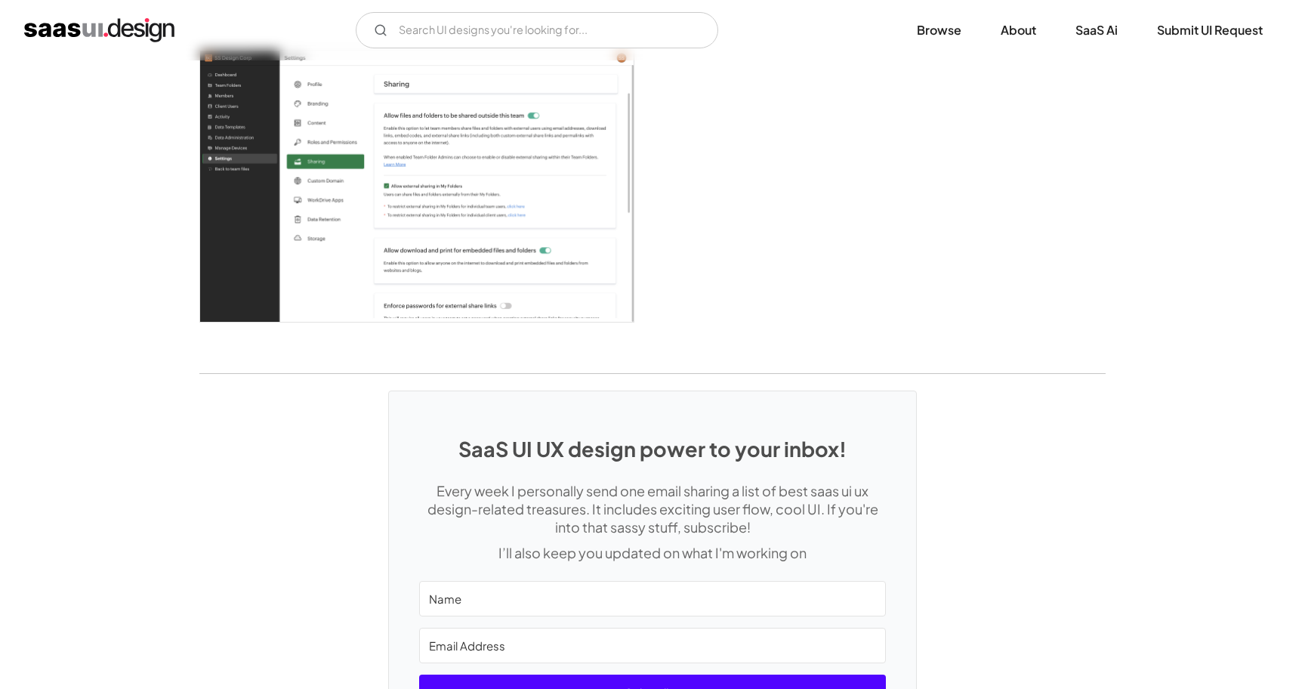
scroll to position [4282, 0]
